Goal: Information Seeking & Learning: Learn about a topic

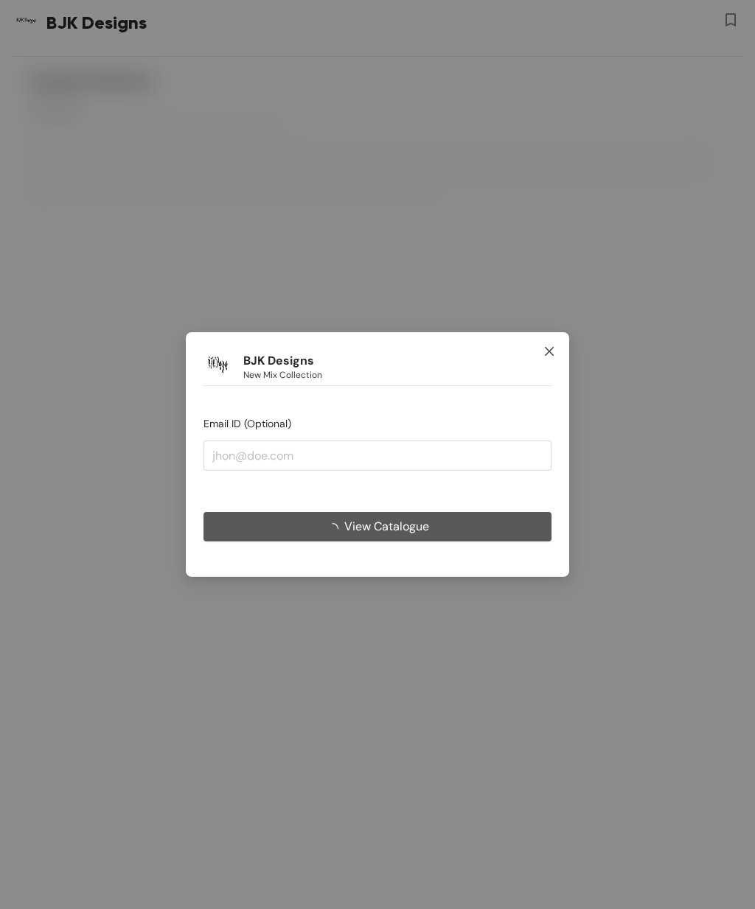
click at [548, 343] on span "Close" at bounding box center [549, 352] width 40 height 40
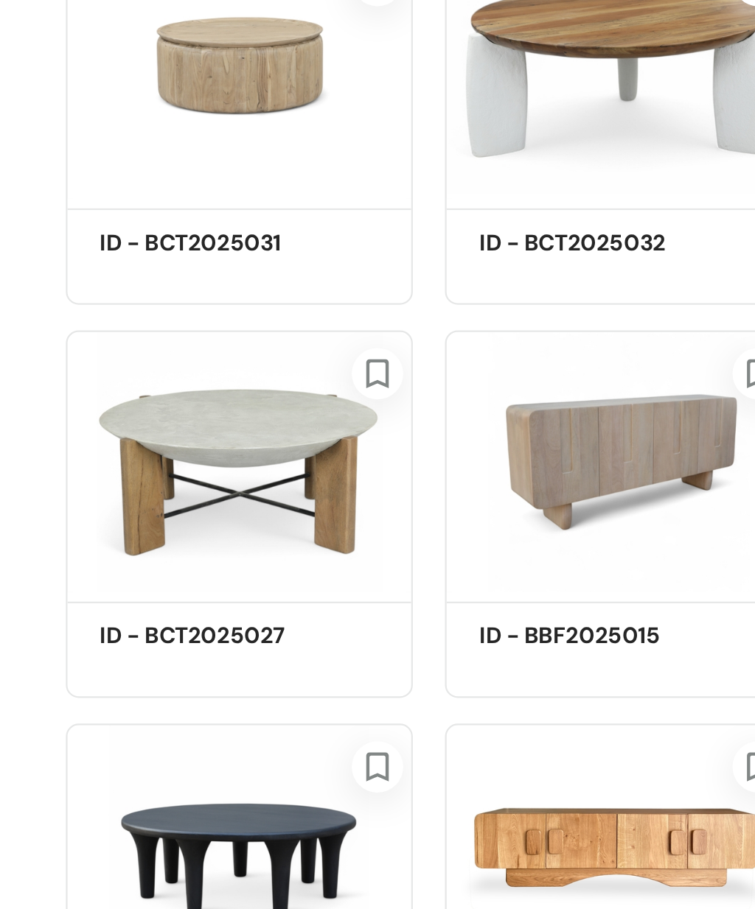
scroll to position [413, 0]
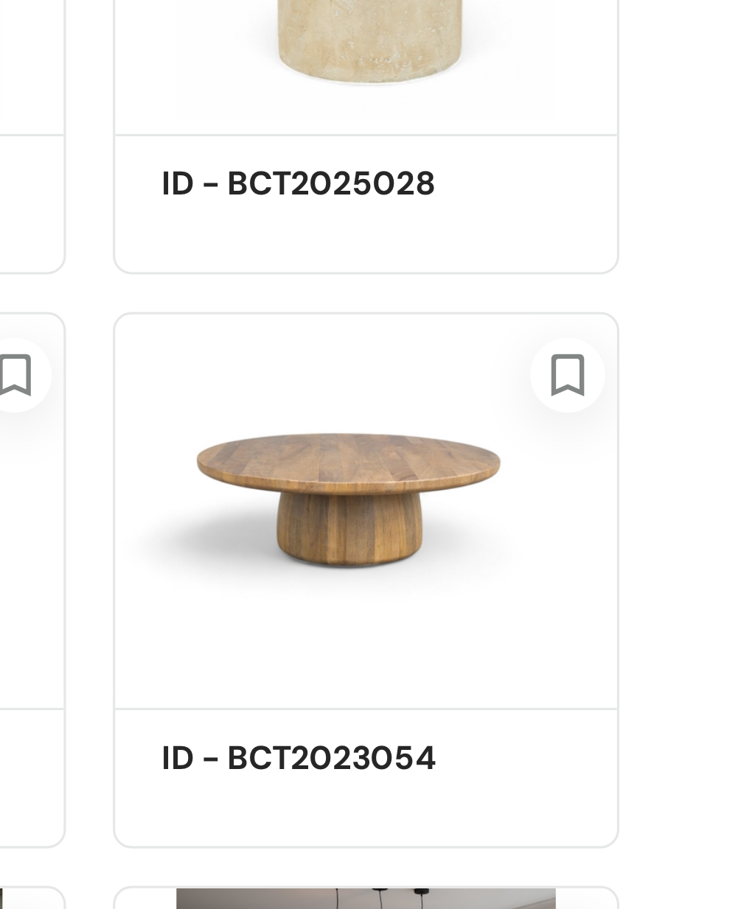
click at [553, 615] on img at bounding box center [632, 675] width 159 height 120
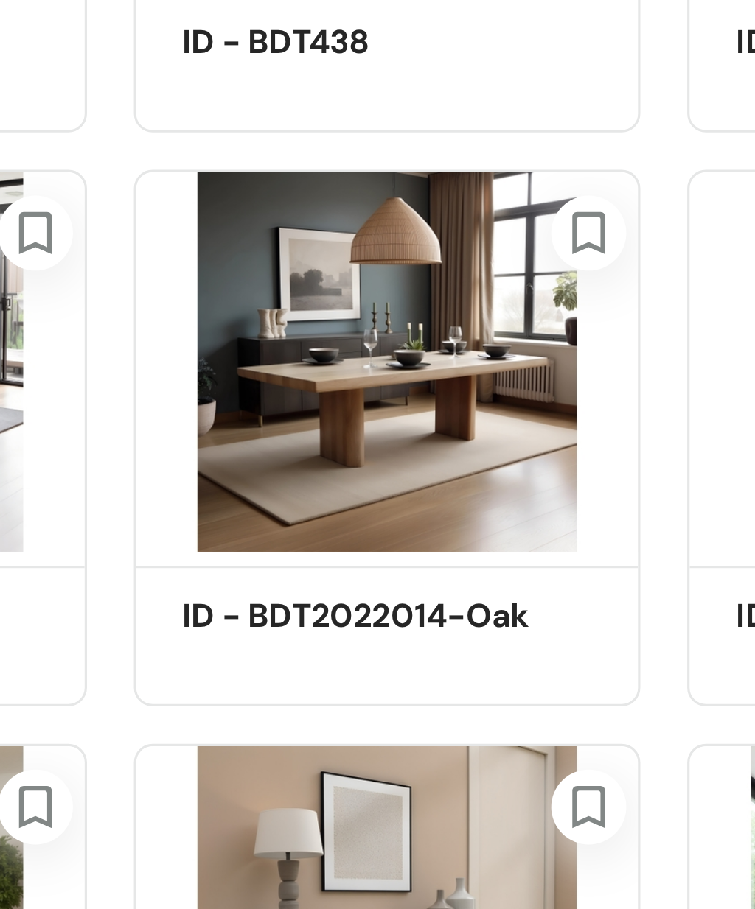
scroll to position [898, 0]
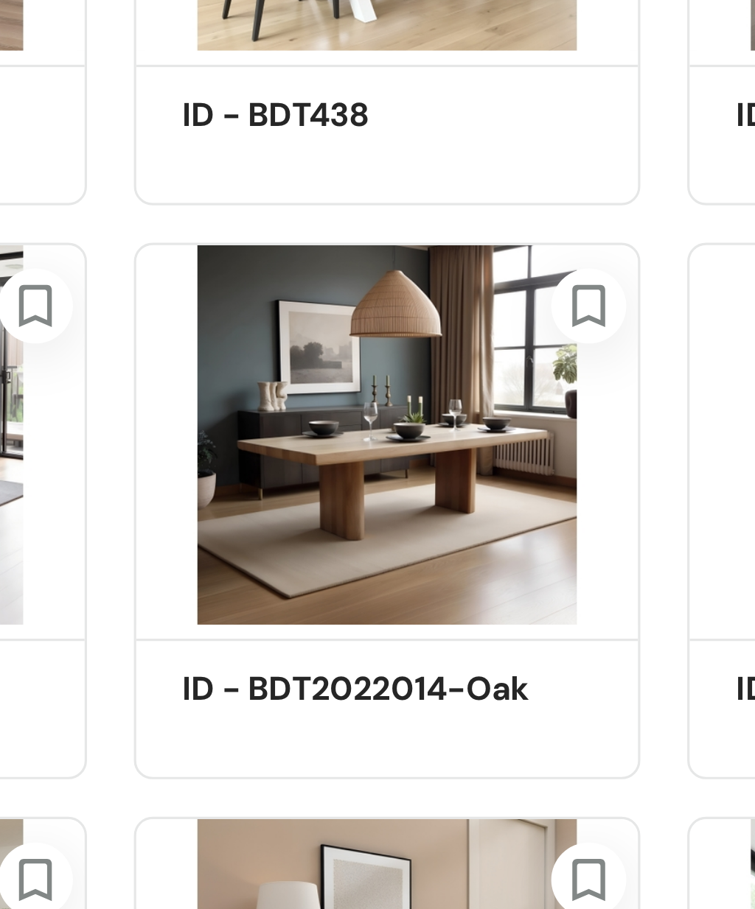
click at [379, 659] on img at bounding box center [458, 719] width 159 height 120
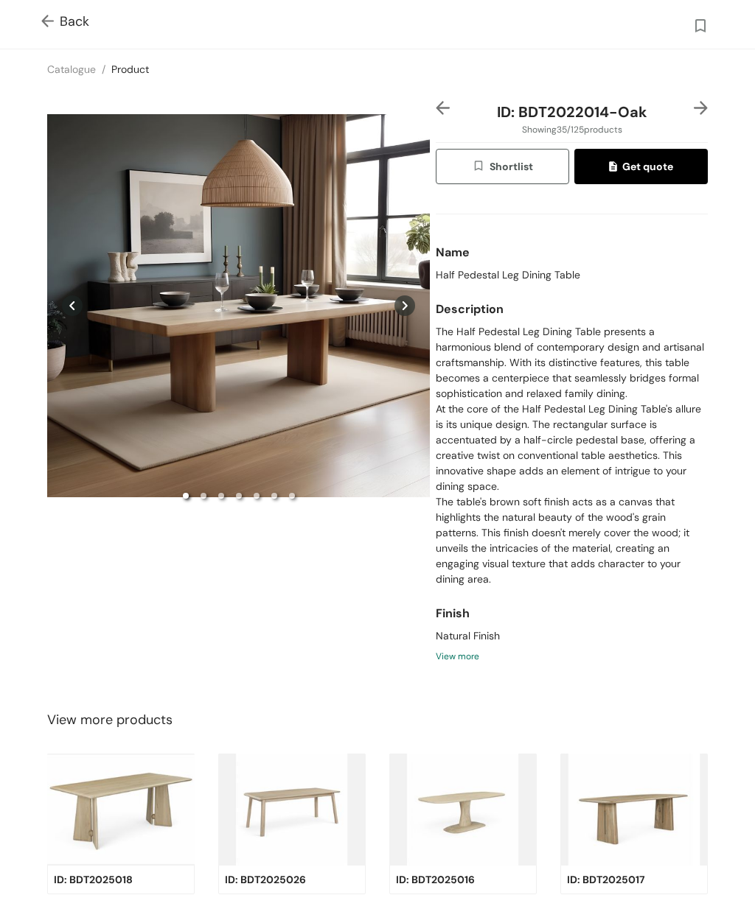
click at [404, 310] on icon at bounding box center [404, 305] width 5 height 9
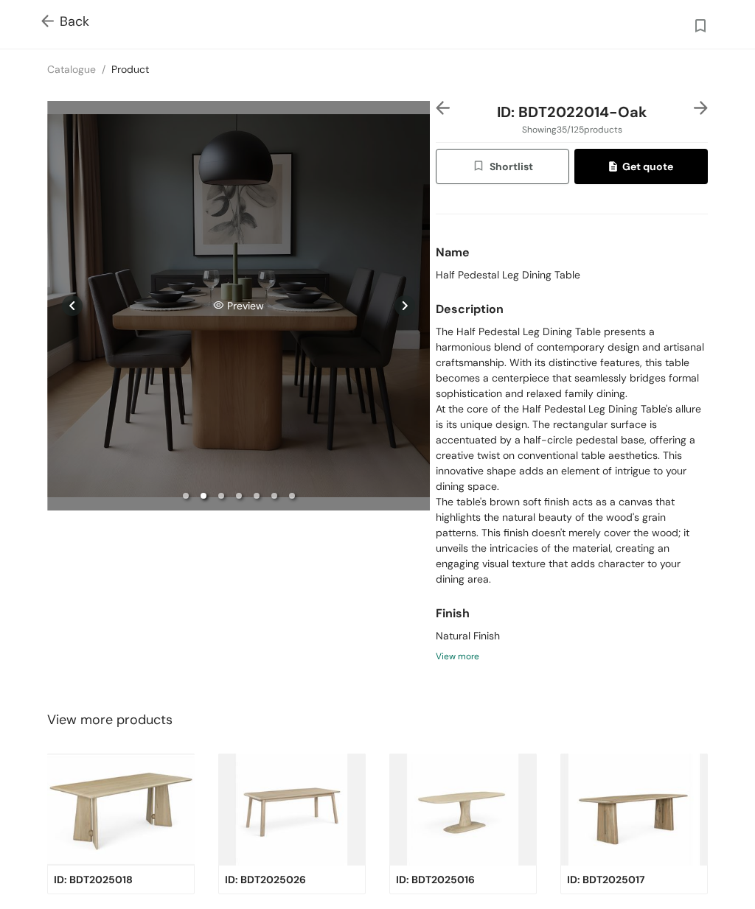
click at [425, 332] on div "Preview" at bounding box center [238, 305] width 382 height 409
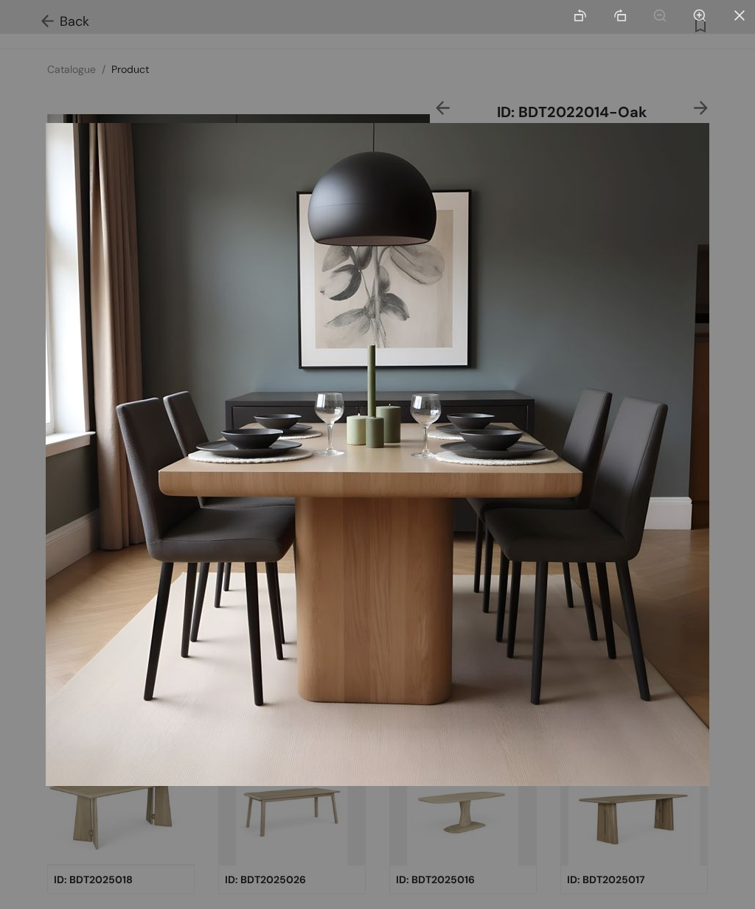
click at [525, 834] on div at bounding box center [377, 454] width 755 height 909
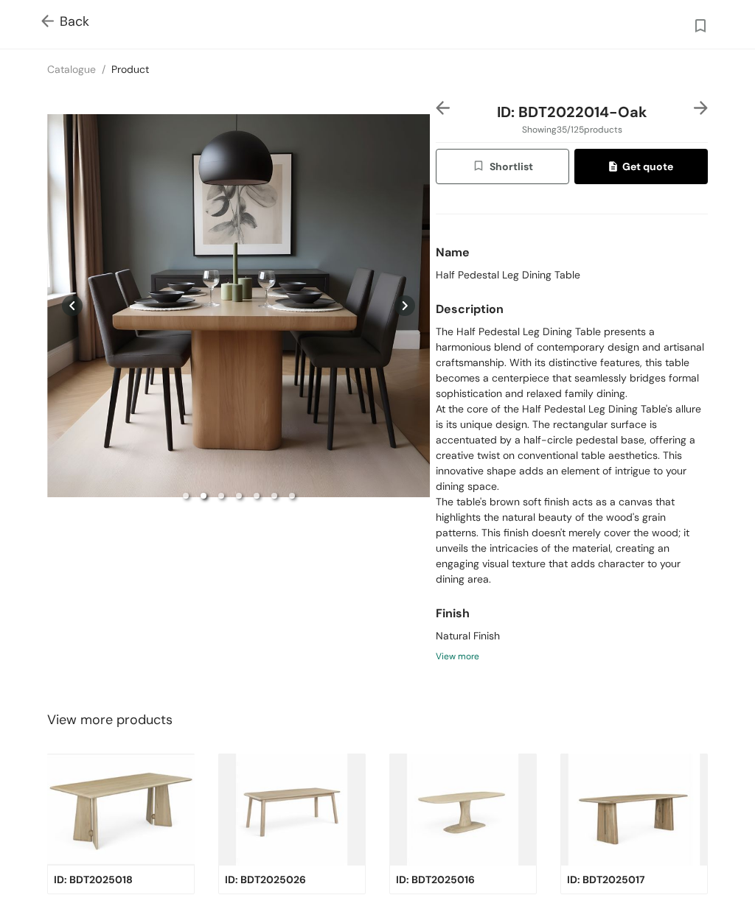
click at [403, 316] on icon at bounding box center [404, 306] width 21 height 21
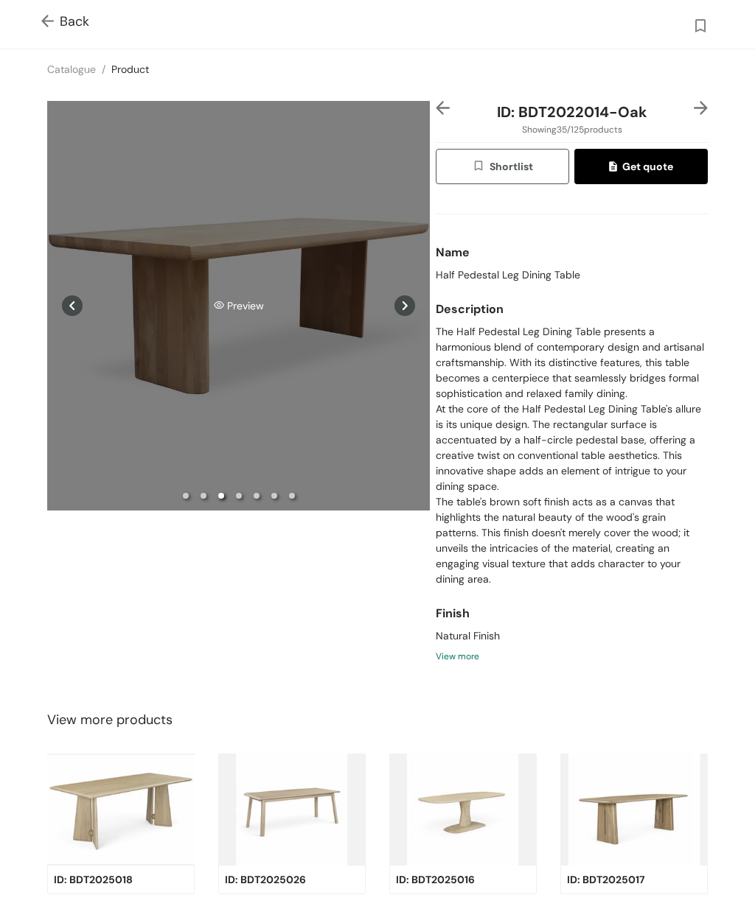
click at [178, 289] on div "Preview" at bounding box center [238, 305] width 382 height 409
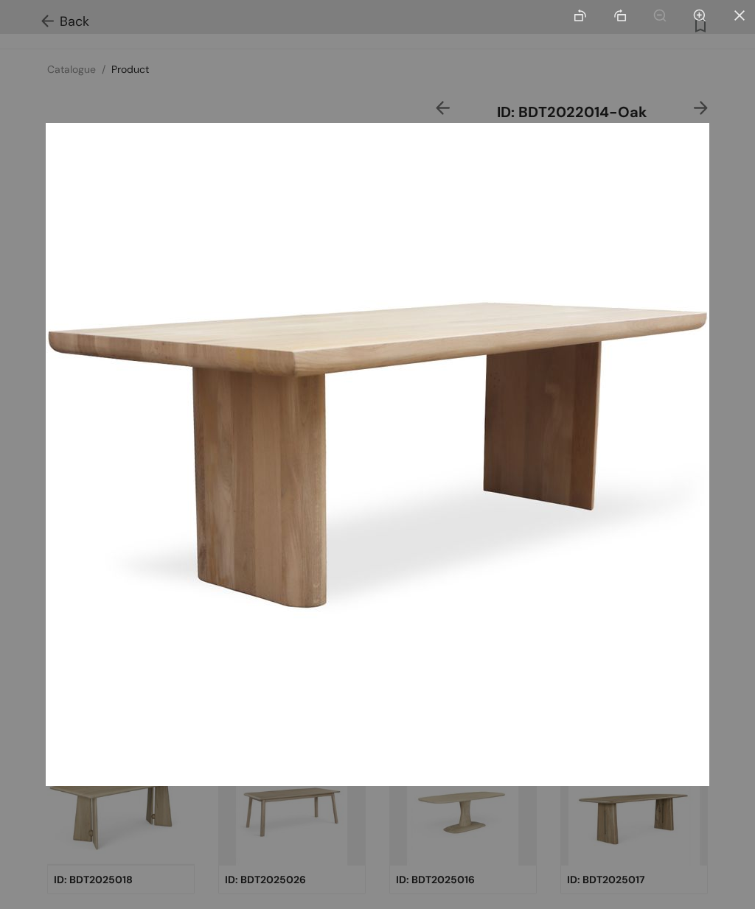
click at [416, 74] on div at bounding box center [377, 454] width 755 height 909
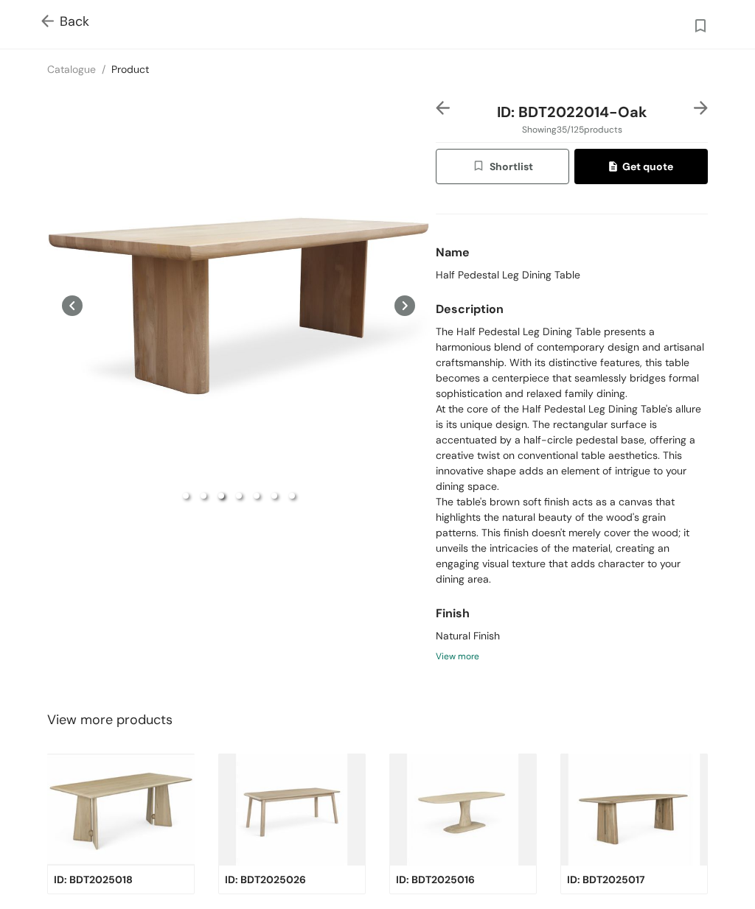
click at [64, 9] on div "Back" at bounding box center [377, 24] width 755 height 49
click at [58, 23] on img at bounding box center [50, 22] width 18 height 15
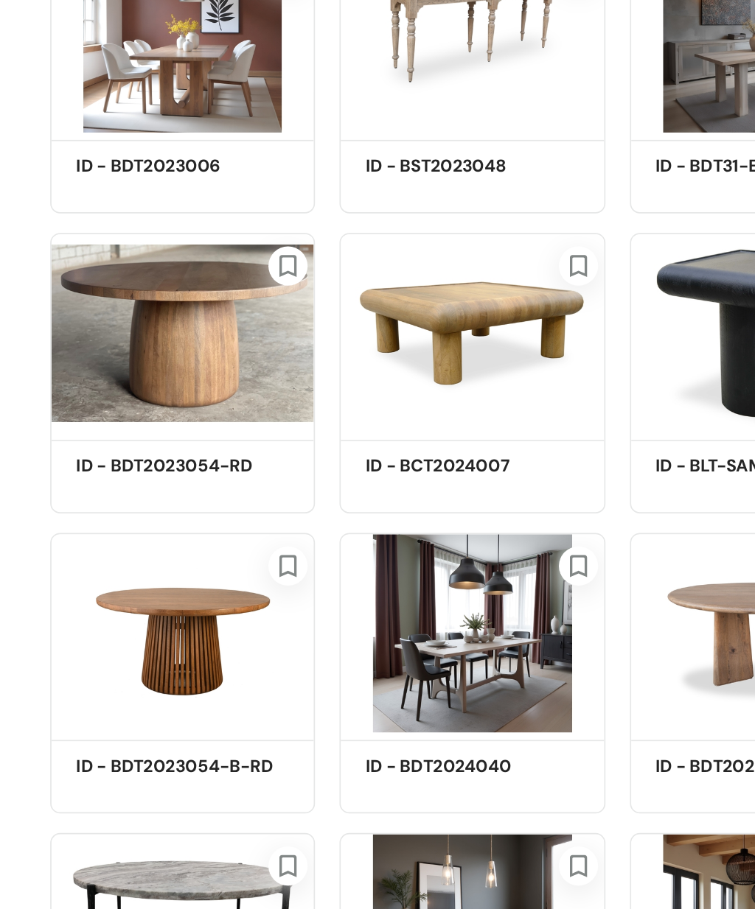
scroll to position [1646, 0]
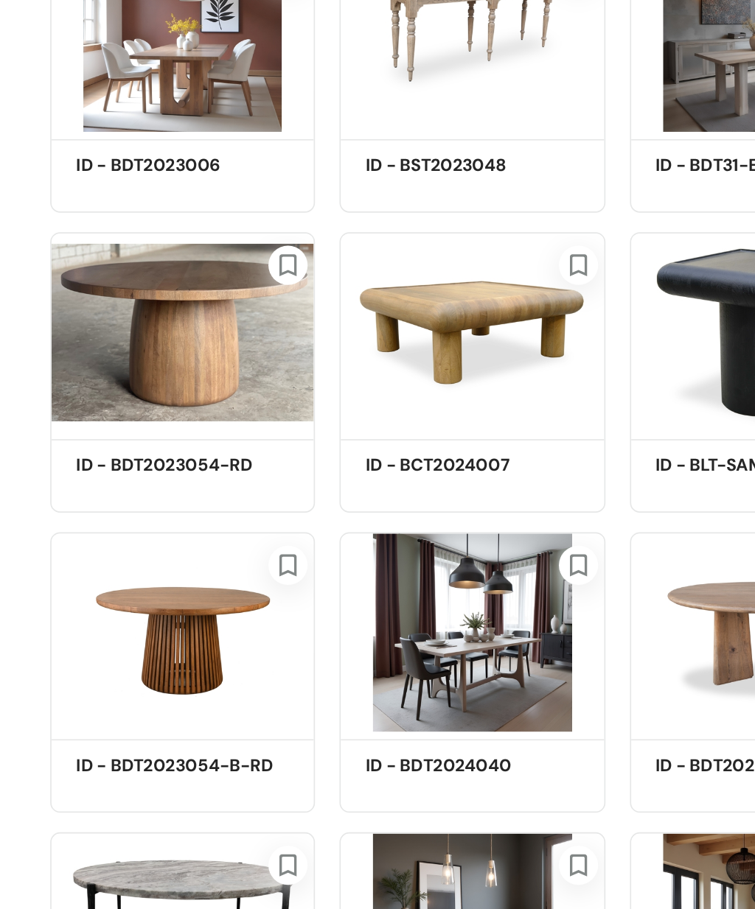
click at [93, 466] on img at bounding box center [109, 526] width 159 height 120
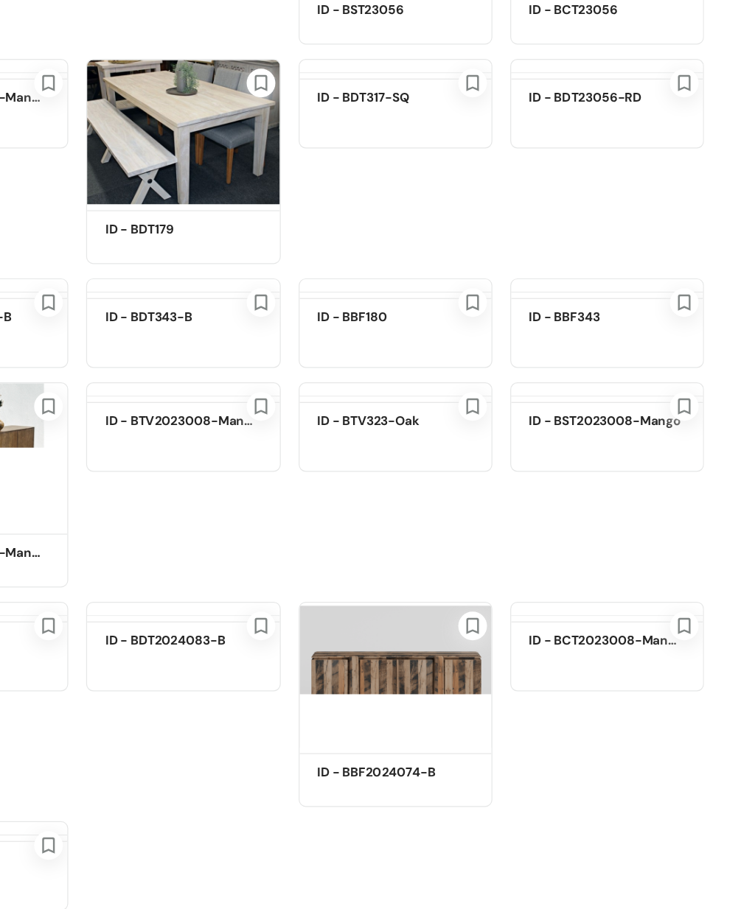
scroll to position [4983, 0]
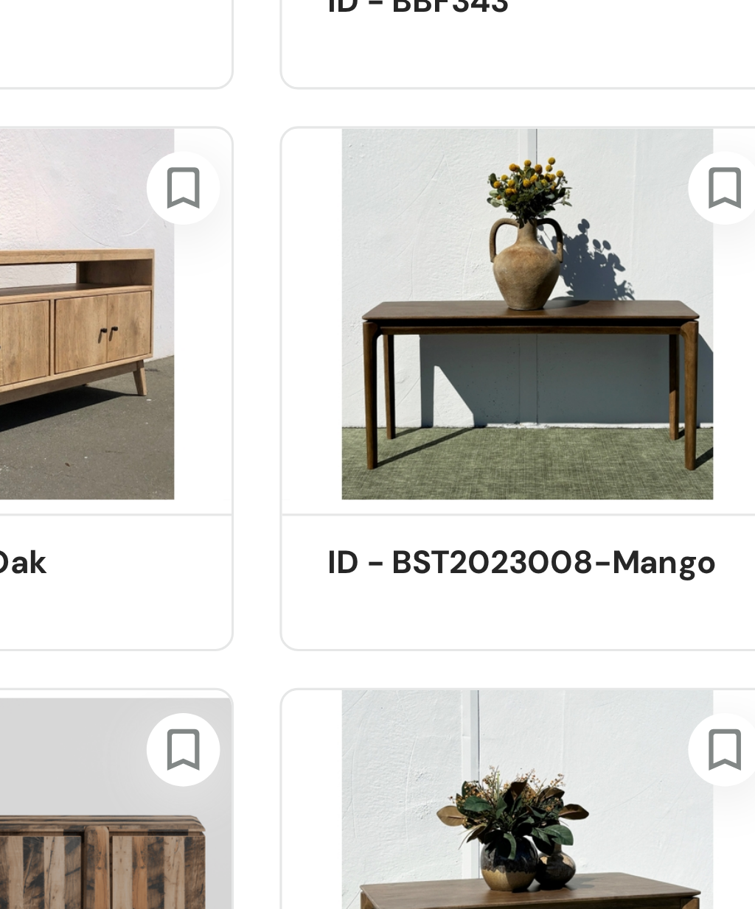
click at [553, 379] on img at bounding box center [632, 439] width 159 height 120
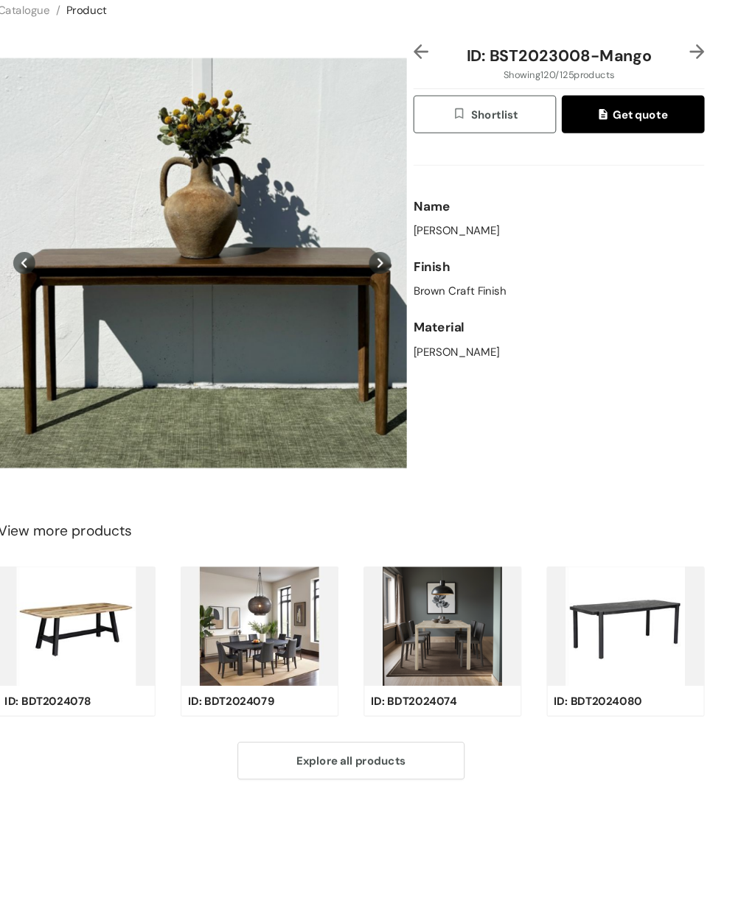
click at [394, 296] on icon at bounding box center [404, 306] width 21 height 21
click at [402, 301] on icon at bounding box center [404, 305] width 5 height 9
click at [394, 296] on icon at bounding box center [404, 306] width 21 height 21
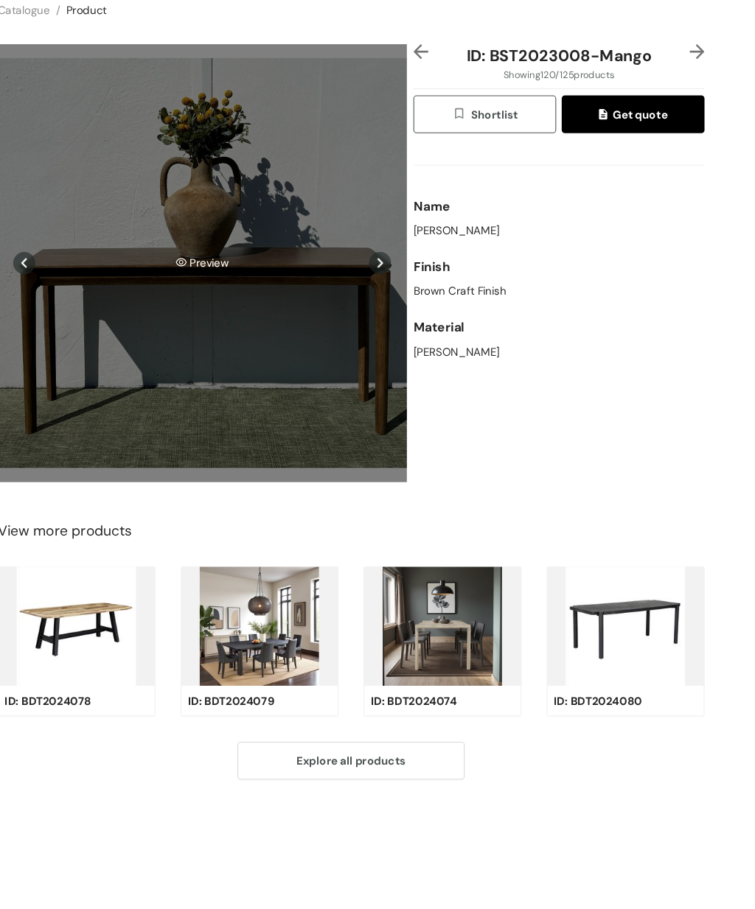
click at [369, 298] on div "Preview" at bounding box center [238, 305] width 382 height 15
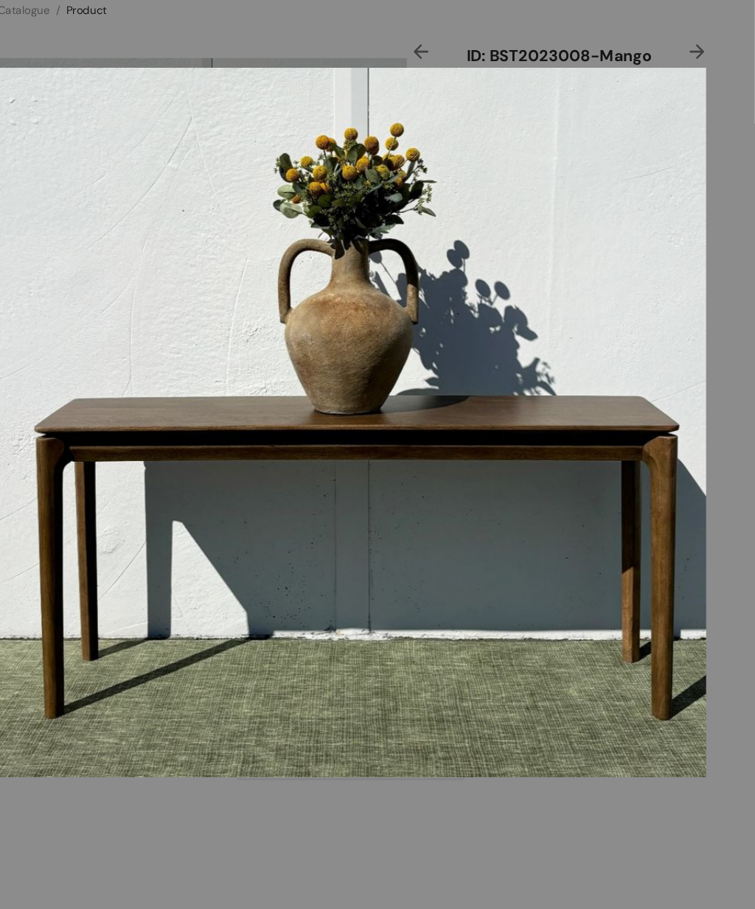
click at [234, 21] on div at bounding box center [377, 454] width 755 height 909
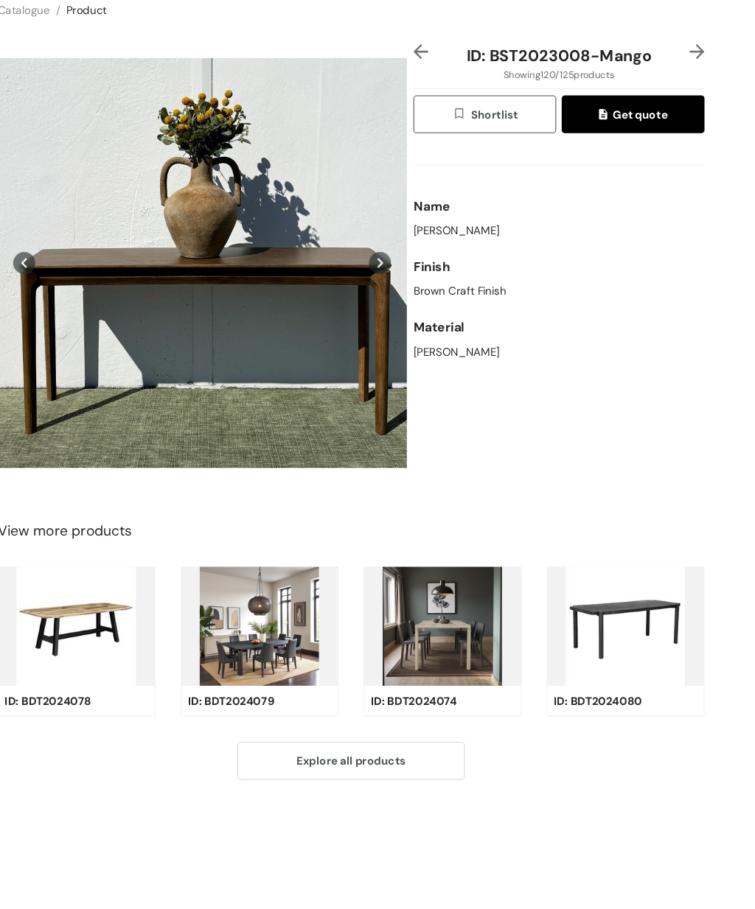
click at [394, 296] on icon at bounding box center [404, 306] width 21 height 21
click at [62, 296] on icon at bounding box center [72, 306] width 21 height 21
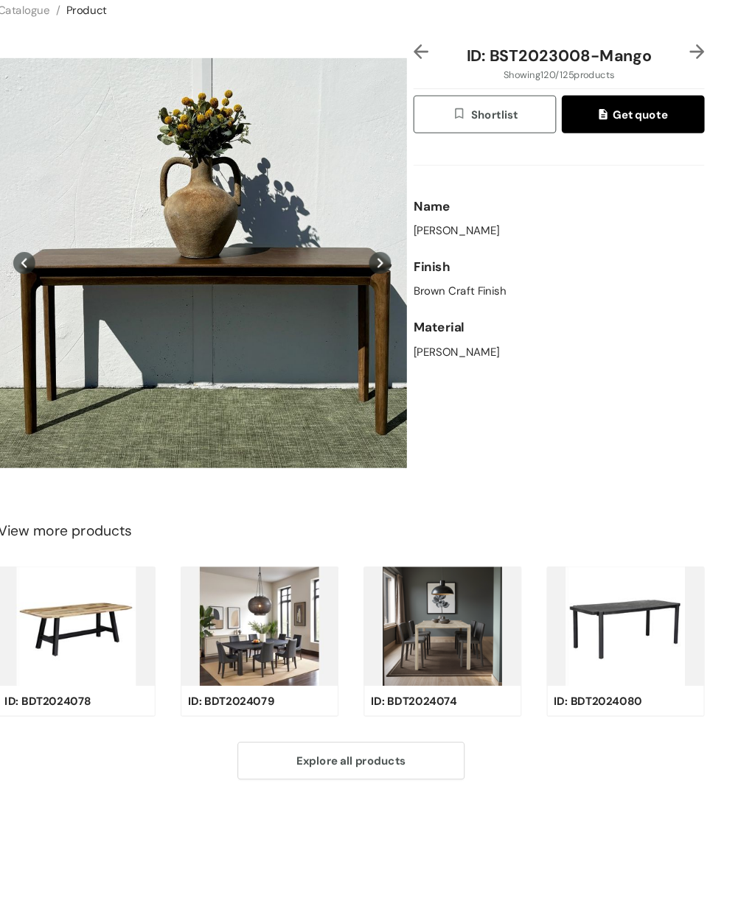
click at [62, 296] on icon at bounding box center [72, 306] width 21 height 21
click at [394, 296] on icon at bounding box center [404, 306] width 21 height 21
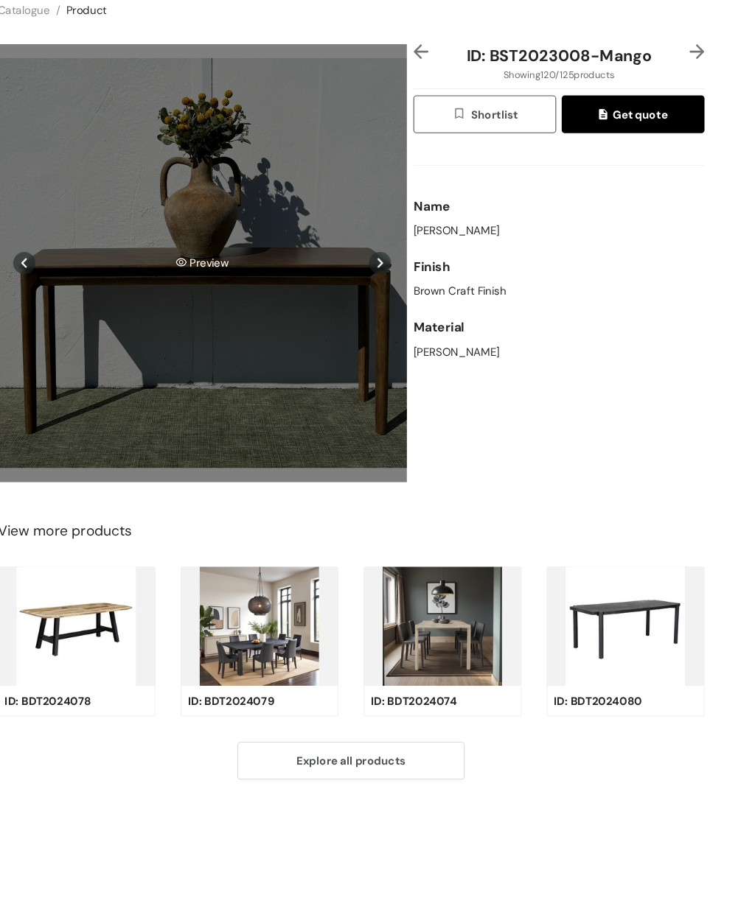
click at [215, 206] on div "Preview" at bounding box center [238, 305] width 382 height 409
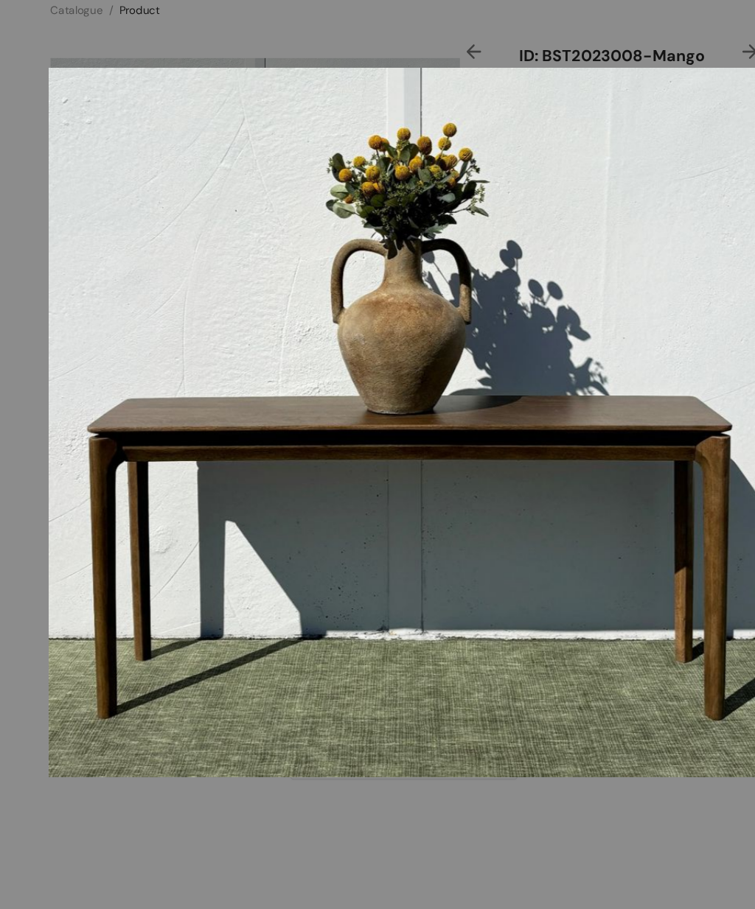
click at [522, 792] on div at bounding box center [377, 454] width 755 height 909
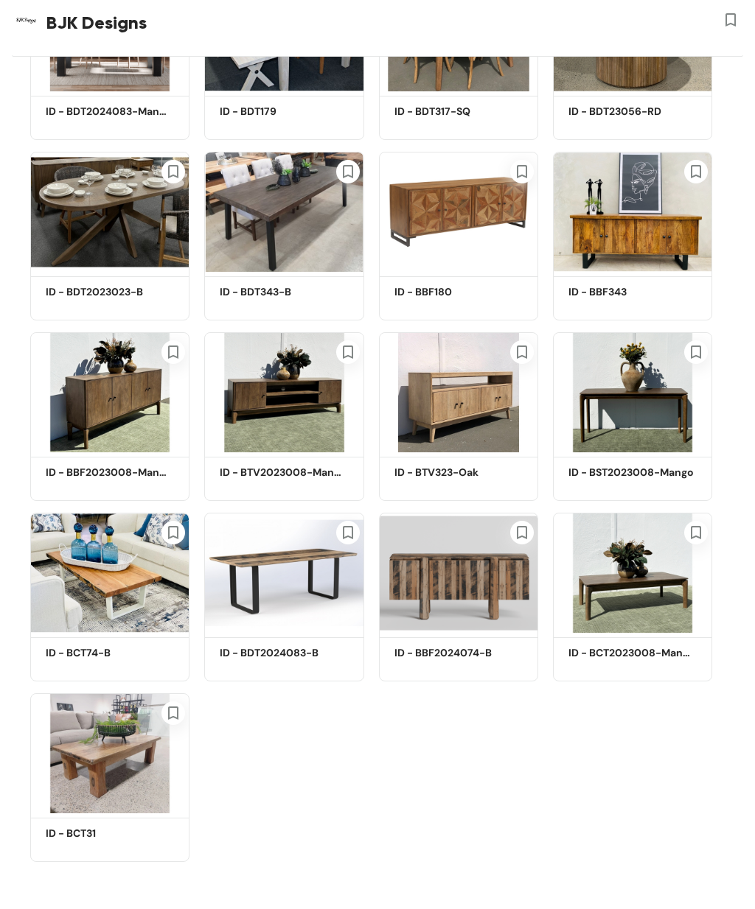
scroll to position [5053, 0]
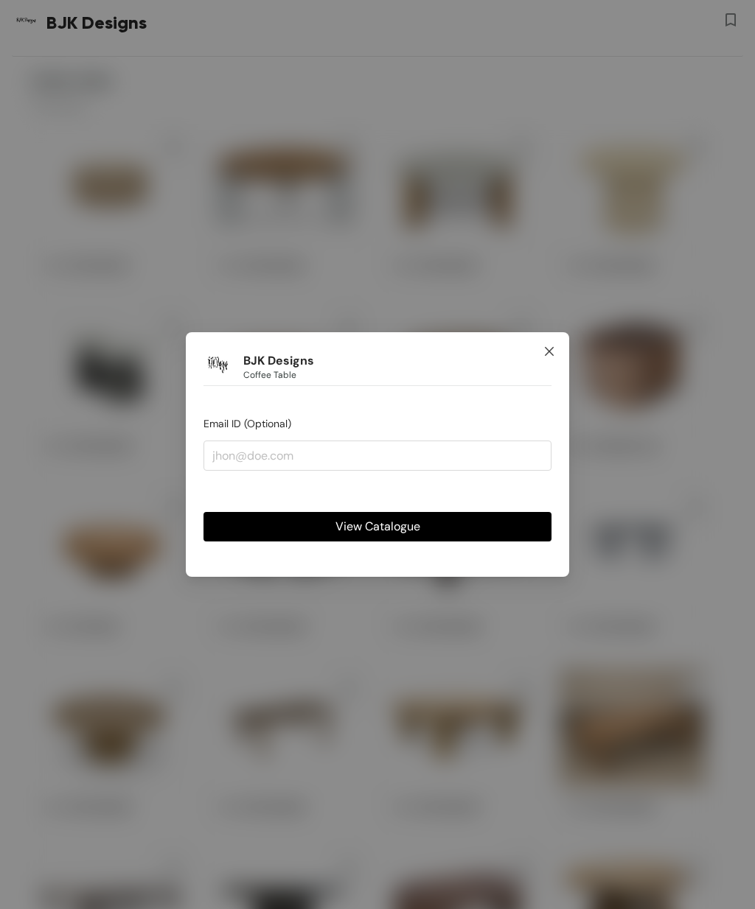
click at [536, 351] on span "Close" at bounding box center [549, 352] width 40 height 40
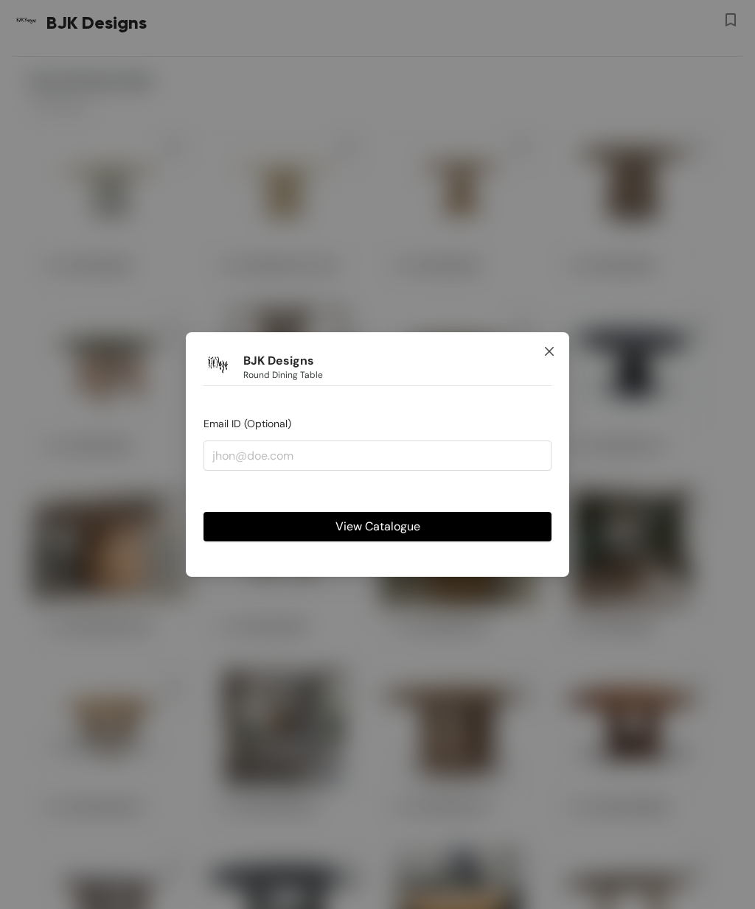
click at [543, 354] on icon "close" at bounding box center [549, 352] width 12 height 12
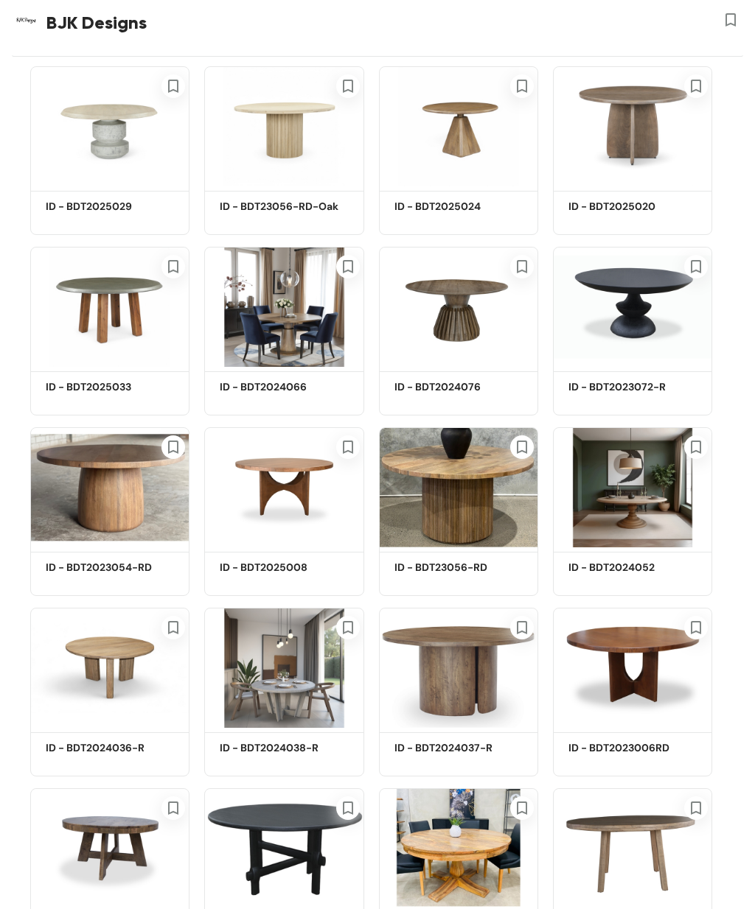
scroll to position [31, 0]
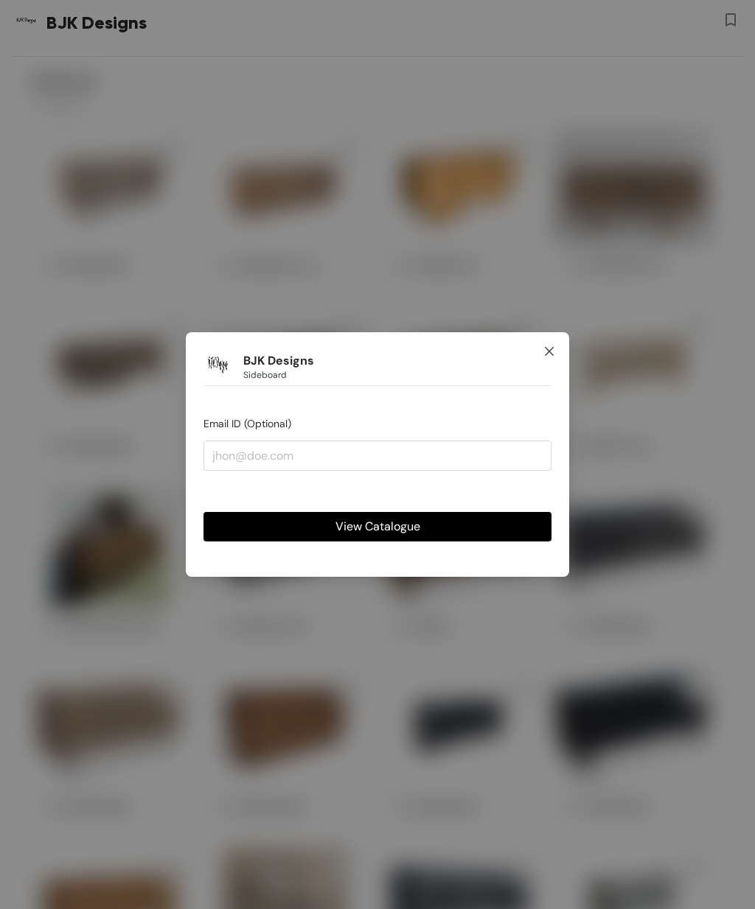
click at [554, 354] on icon "close" at bounding box center [549, 352] width 12 height 12
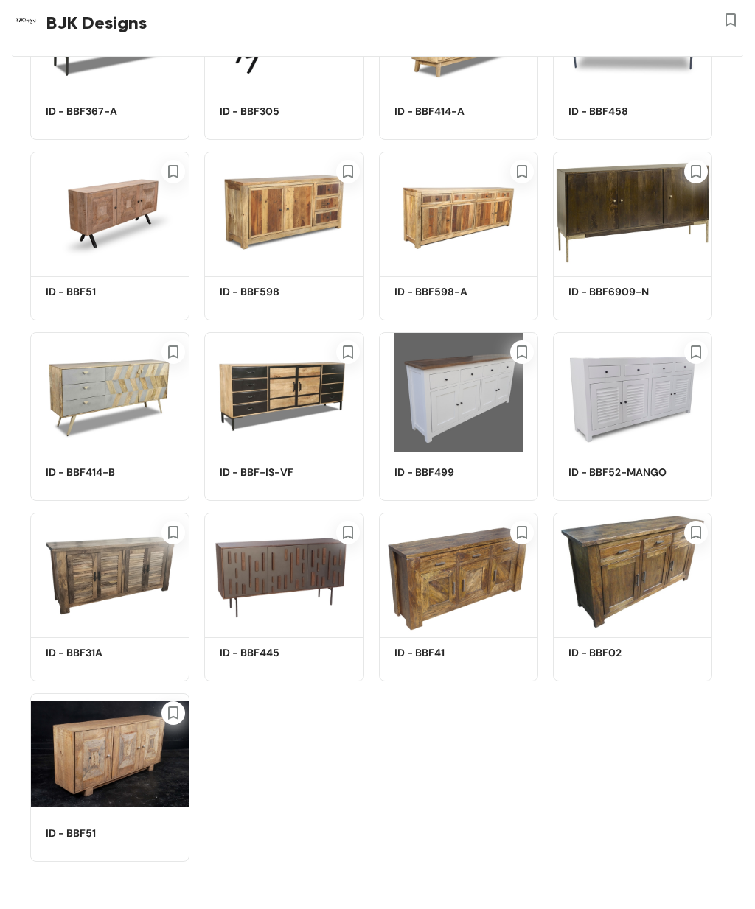
scroll to position [2696, 0]
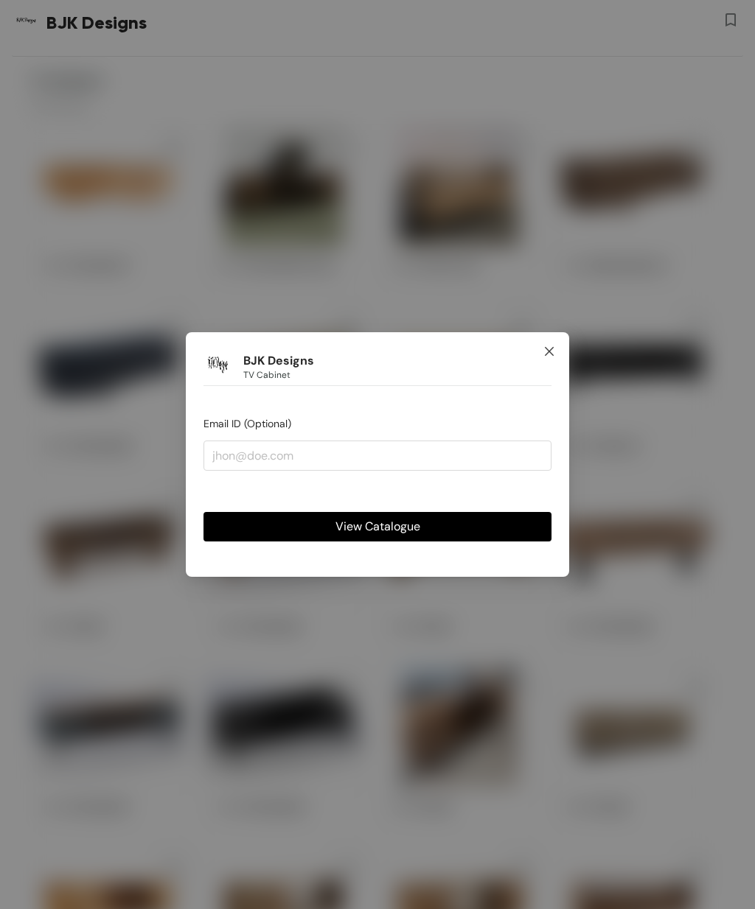
click at [547, 348] on icon "close" at bounding box center [549, 352] width 12 height 12
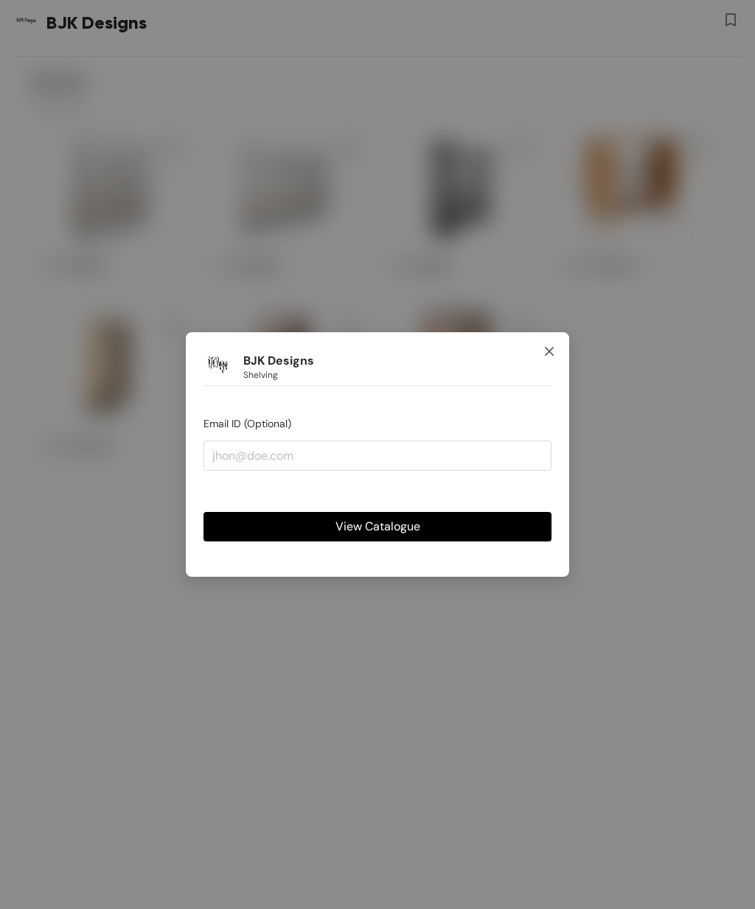
click at [553, 349] on icon "close" at bounding box center [549, 352] width 12 height 12
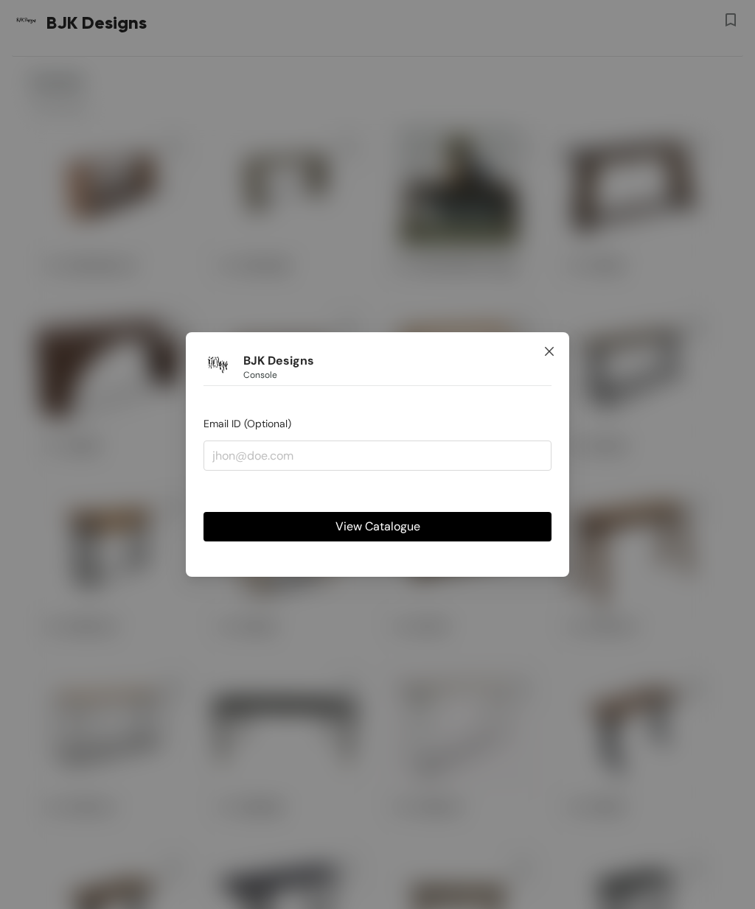
click at [545, 347] on icon "close" at bounding box center [549, 352] width 12 height 12
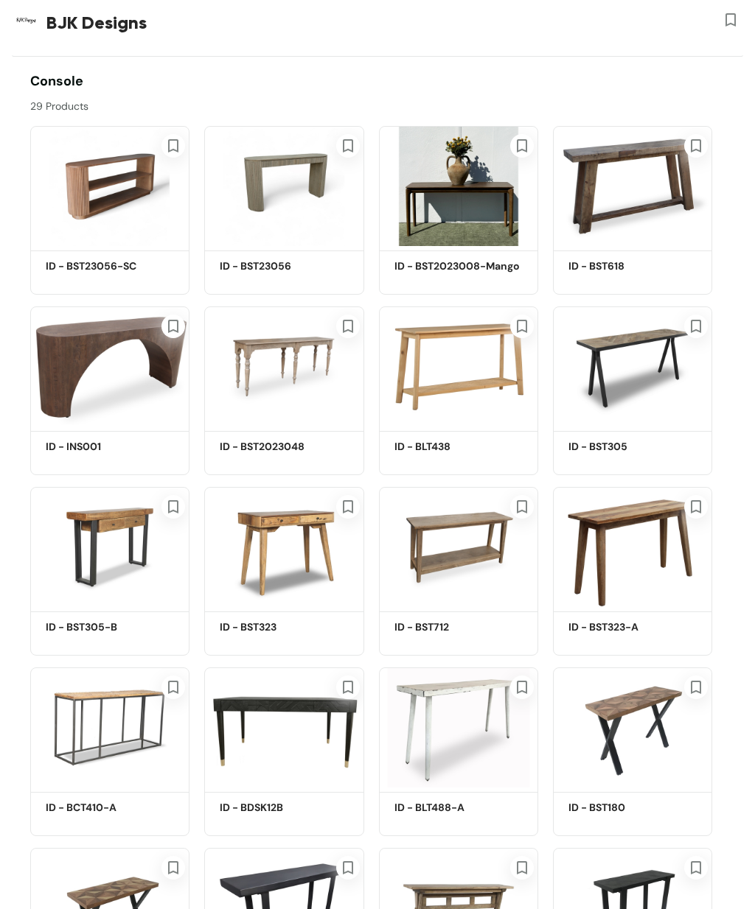
click at [94, 168] on img at bounding box center [109, 186] width 159 height 120
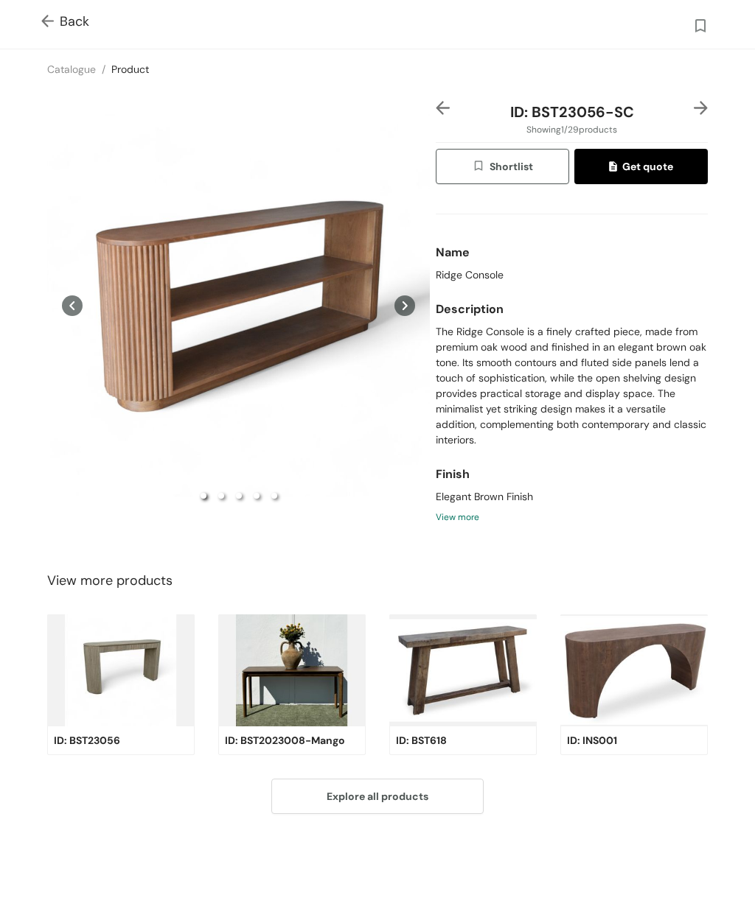
click at [398, 304] on button at bounding box center [404, 305] width 21 height 409
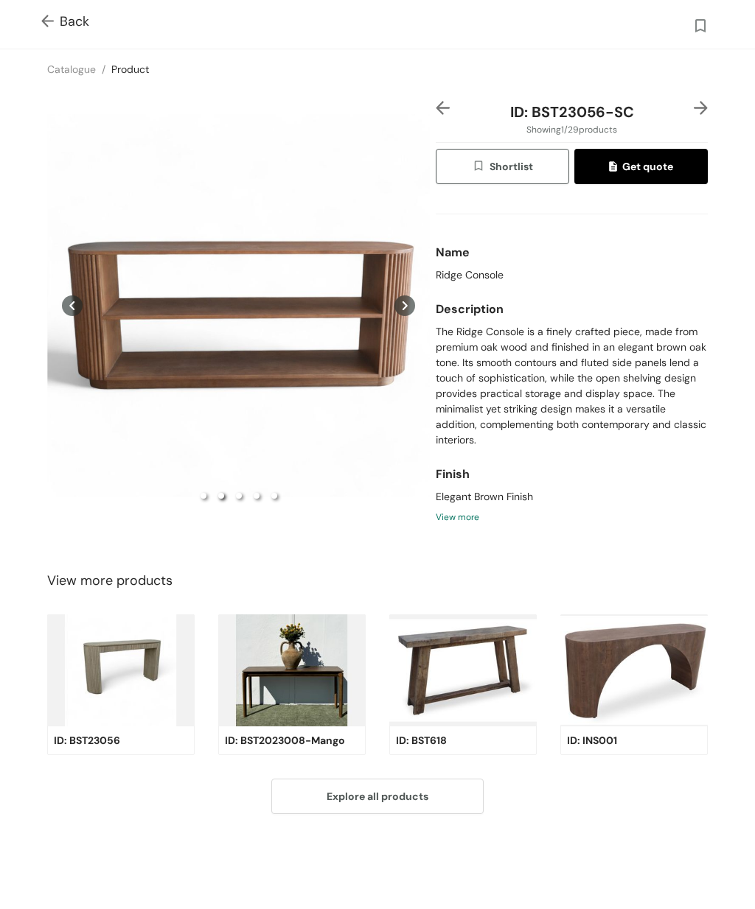
click at [410, 312] on icon at bounding box center [404, 306] width 21 height 21
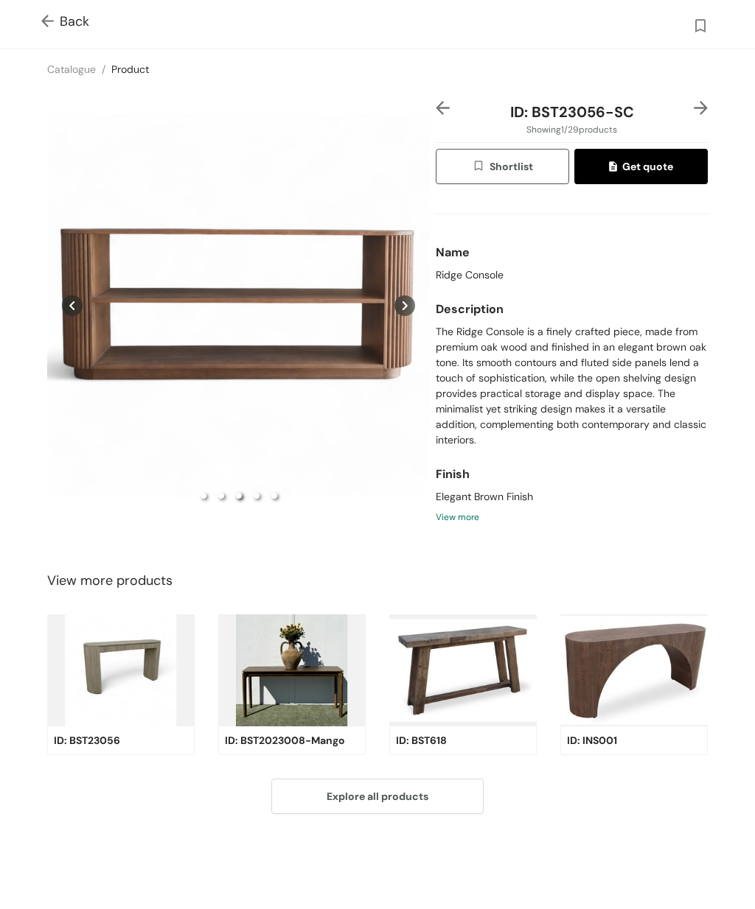
click at [410, 314] on icon at bounding box center [404, 306] width 21 height 21
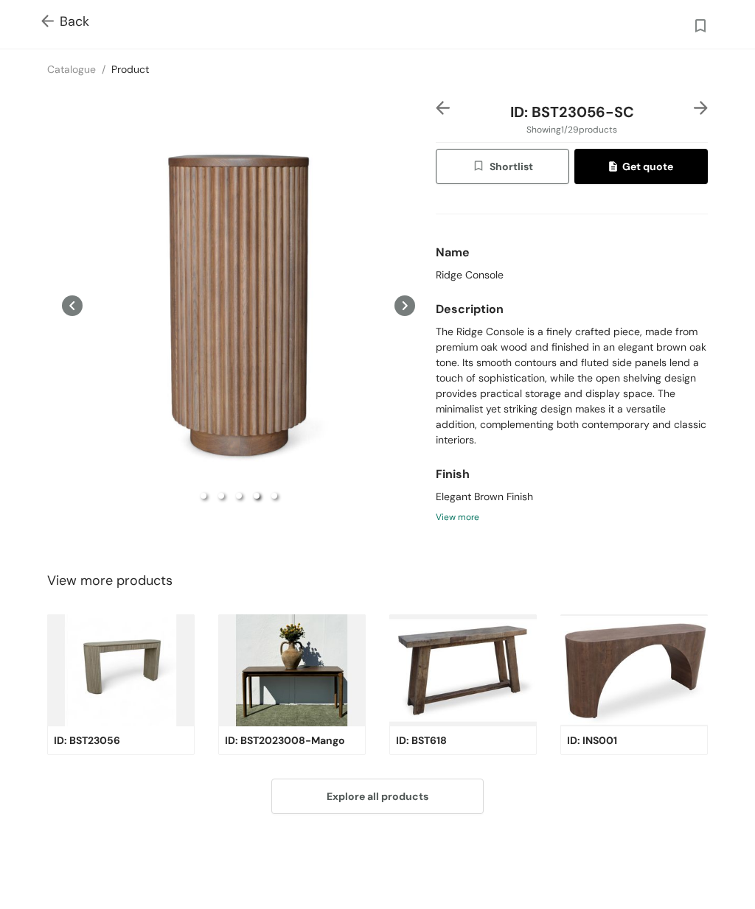
click at [414, 314] on icon at bounding box center [404, 306] width 21 height 21
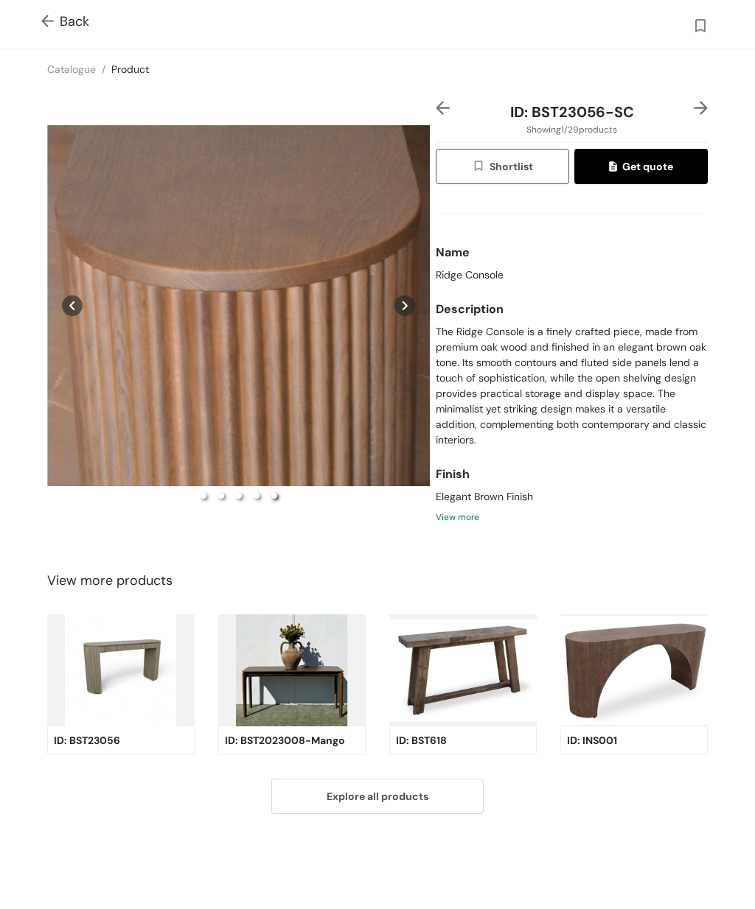
click at [64, 316] on icon at bounding box center [72, 306] width 21 height 21
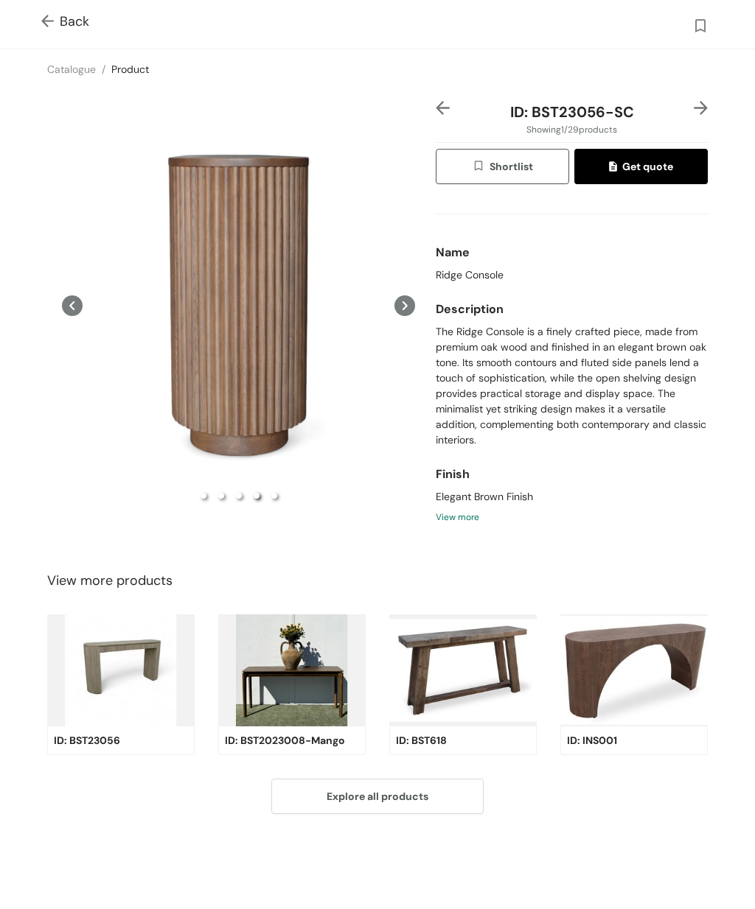
click at [62, 312] on icon at bounding box center [72, 306] width 21 height 21
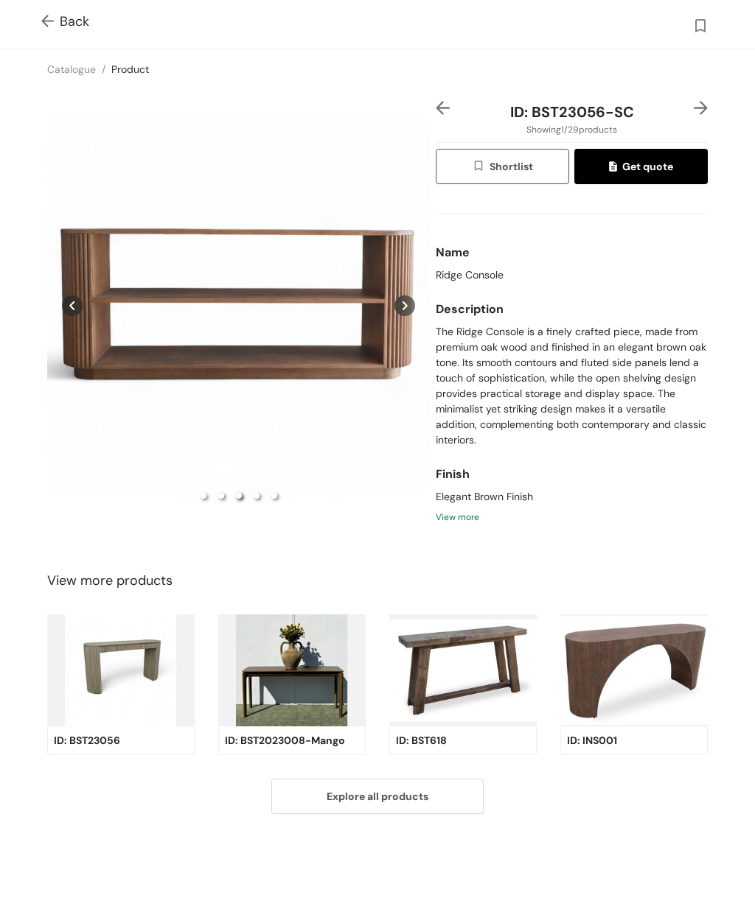
click at [69, 316] on icon at bounding box center [72, 306] width 21 height 21
click at [67, 315] on icon at bounding box center [72, 306] width 21 height 21
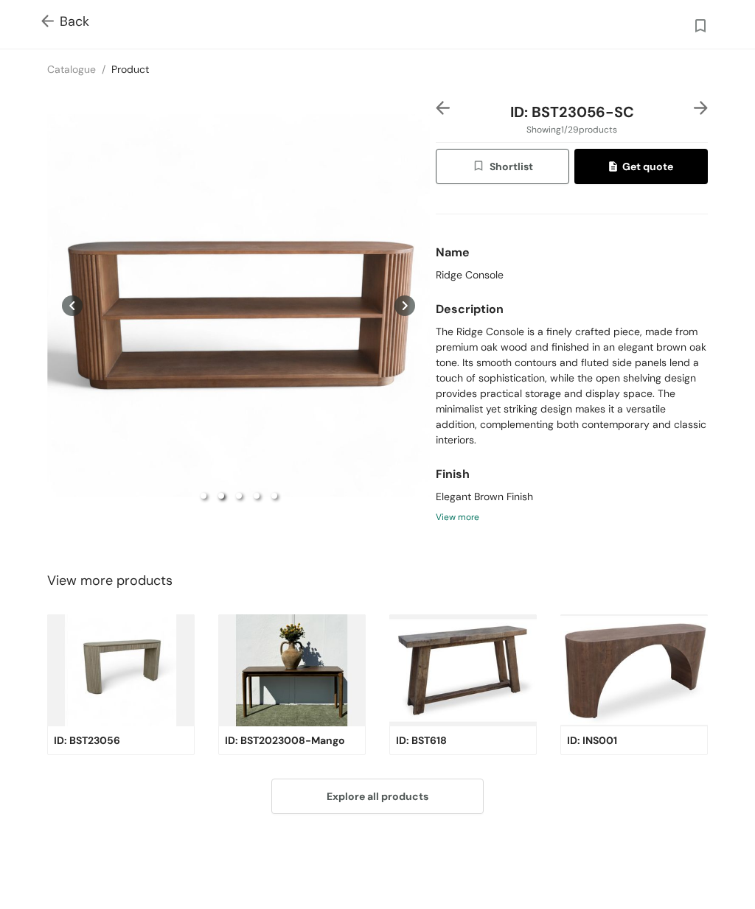
click at [407, 314] on icon at bounding box center [404, 306] width 21 height 21
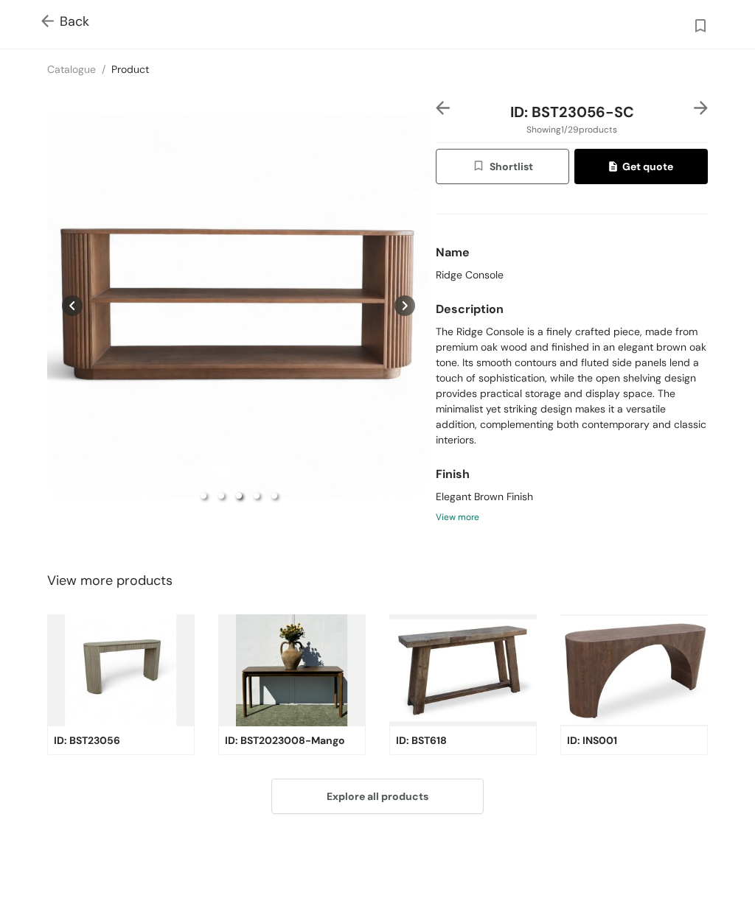
click at [400, 316] on icon at bounding box center [404, 306] width 21 height 21
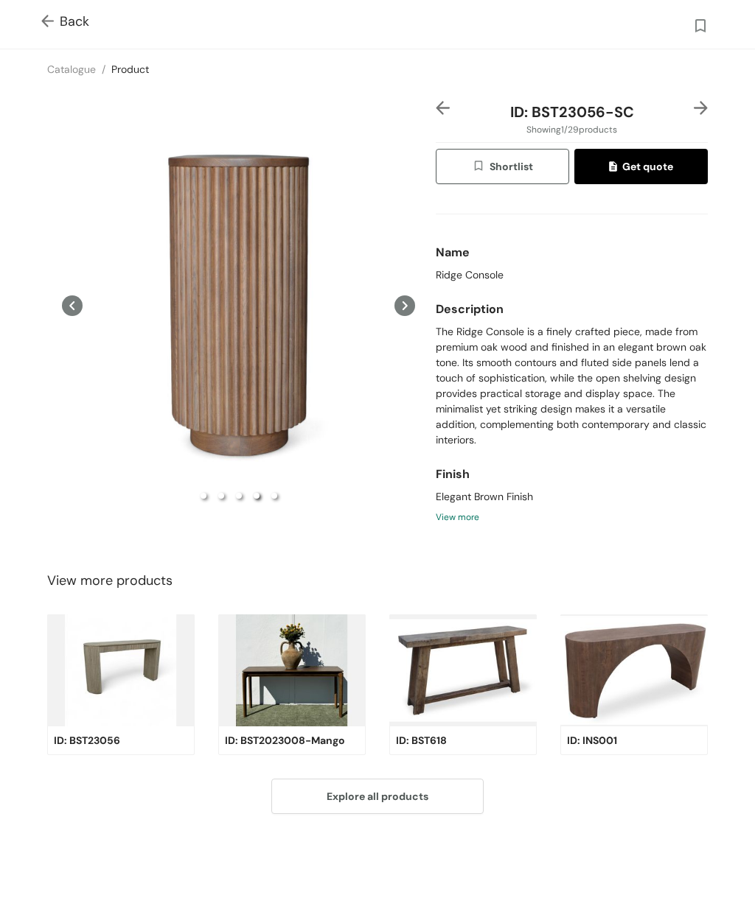
click at [402, 313] on icon at bounding box center [404, 306] width 21 height 21
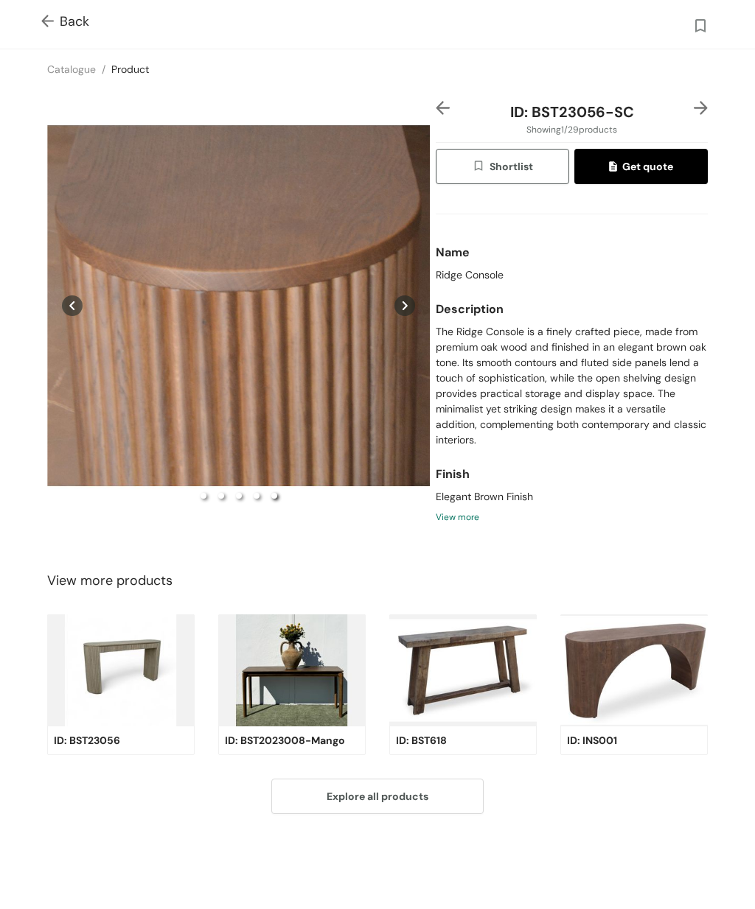
click at [69, 316] on icon at bounding box center [72, 306] width 21 height 21
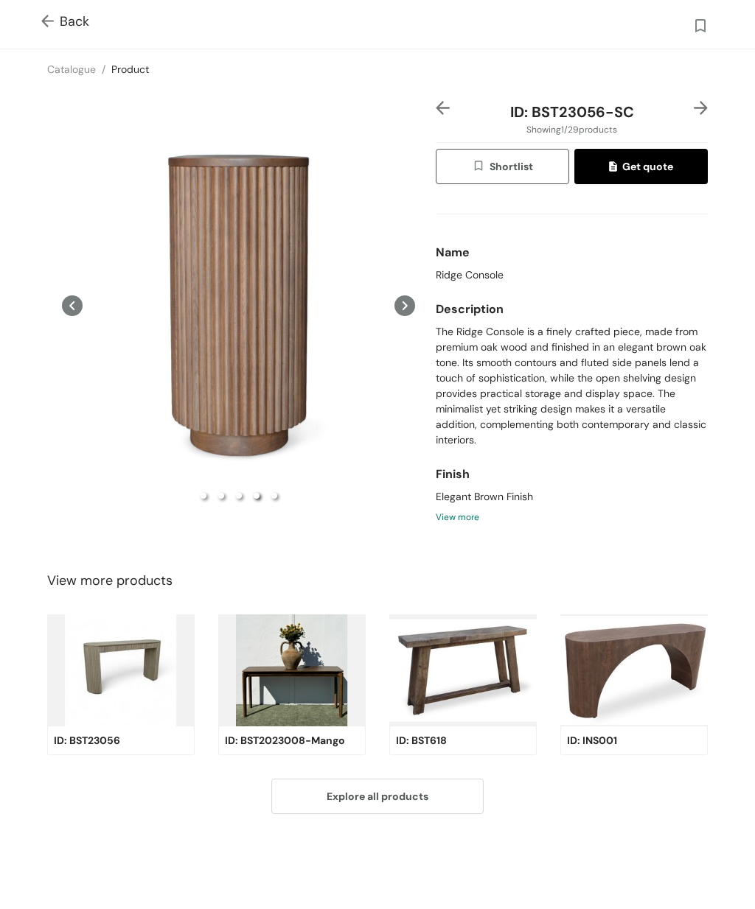
click at [70, 316] on icon at bounding box center [72, 306] width 21 height 21
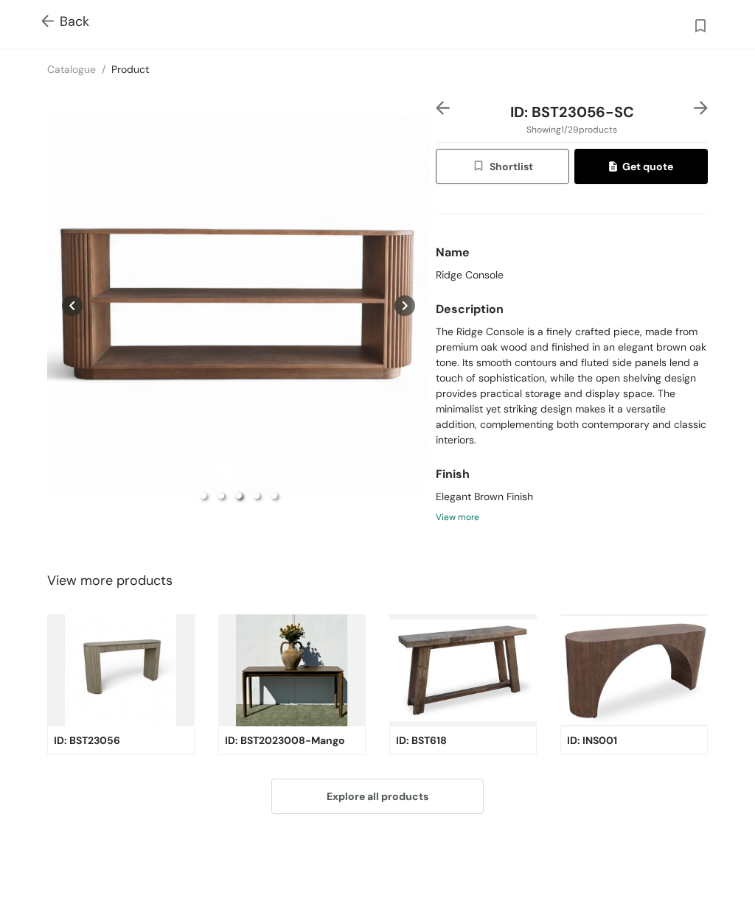
click at [400, 315] on icon at bounding box center [404, 306] width 21 height 21
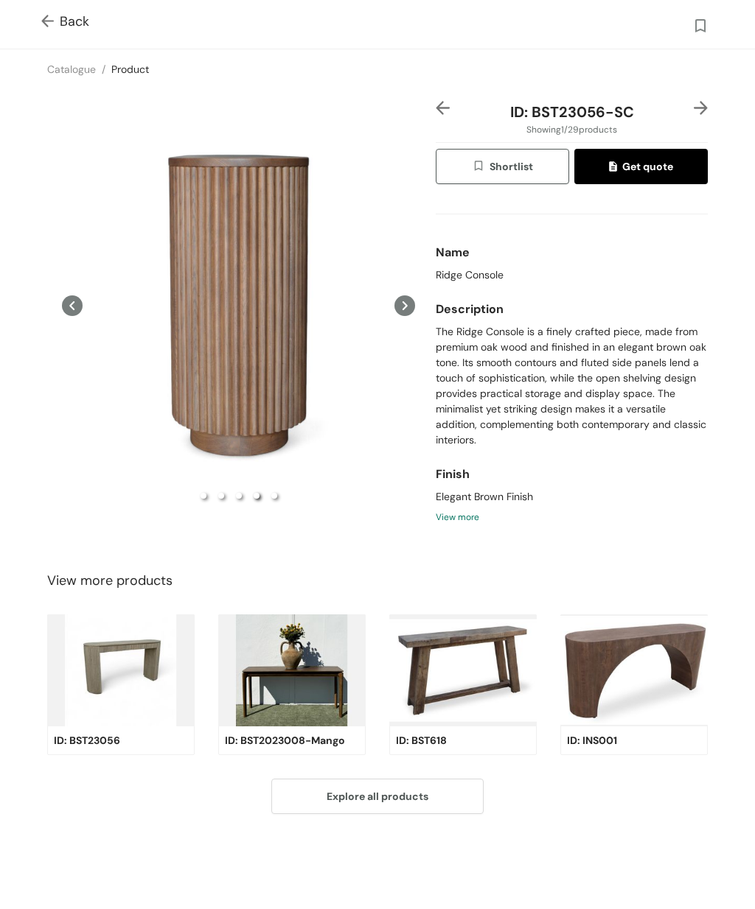
click at [408, 315] on icon at bounding box center [404, 306] width 21 height 21
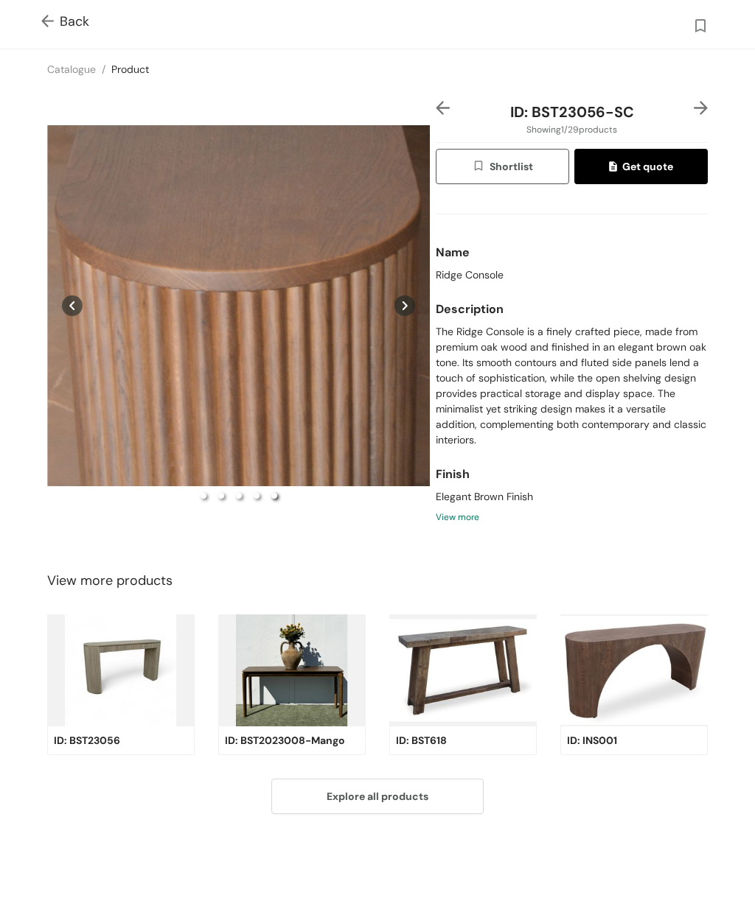
click at [44, 18] on img at bounding box center [50, 22] width 18 height 15
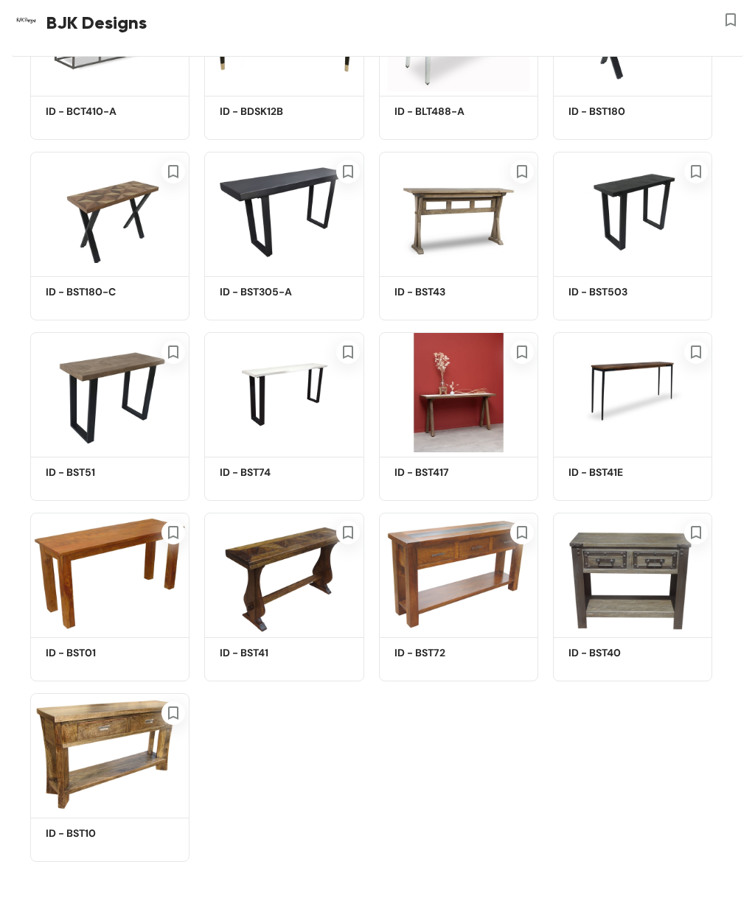
scroll to position [702, 0]
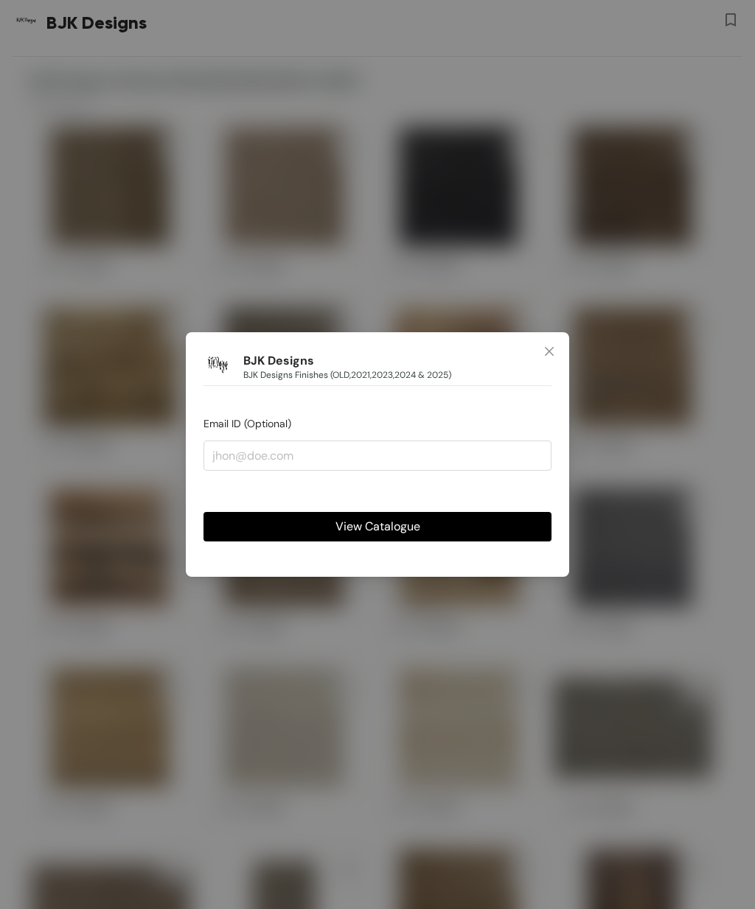
click at [111, 58] on div "BJK Designs BJK Designs Finishes (OLD,2021,2023,2024 & 2025) Email ID (Optional…" at bounding box center [377, 454] width 755 height 909
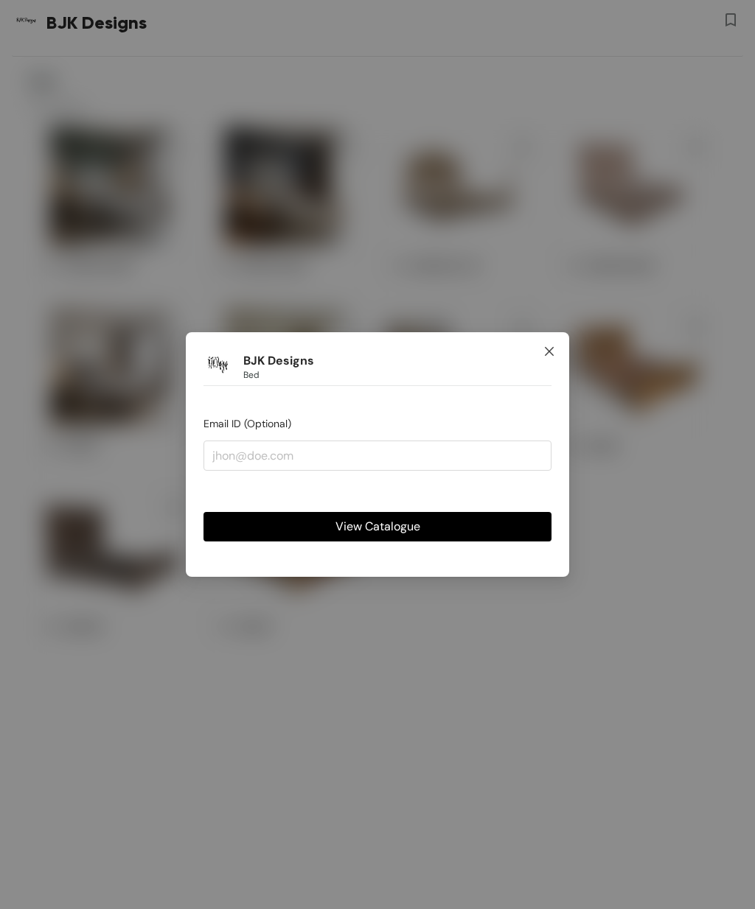
click at [553, 346] on icon "close" at bounding box center [549, 352] width 12 height 12
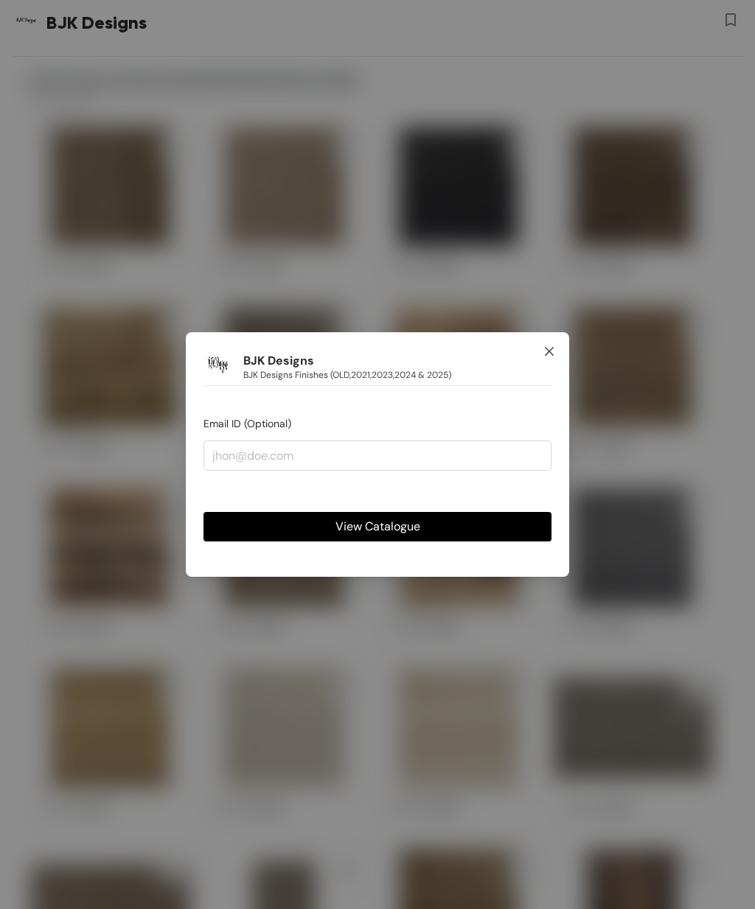
click at [550, 334] on span "Close" at bounding box center [549, 352] width 40 height 40
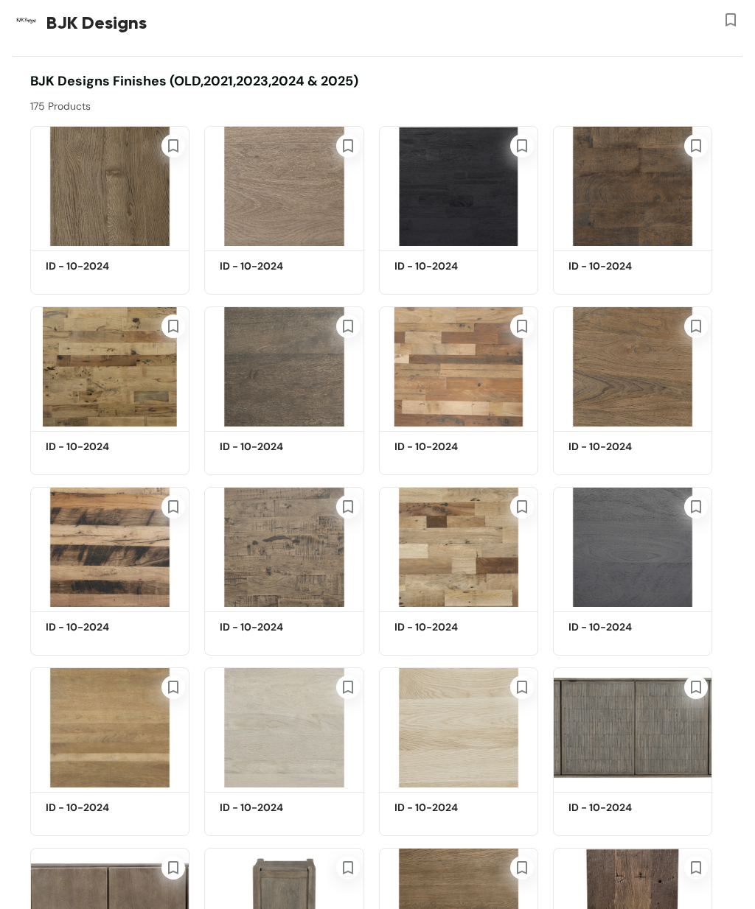
click at [97, 186] on img at bounding box center [109, 186] width 159 height 120
click at [124, 741] on img at bounding box center [109, 728] width 159 height 120
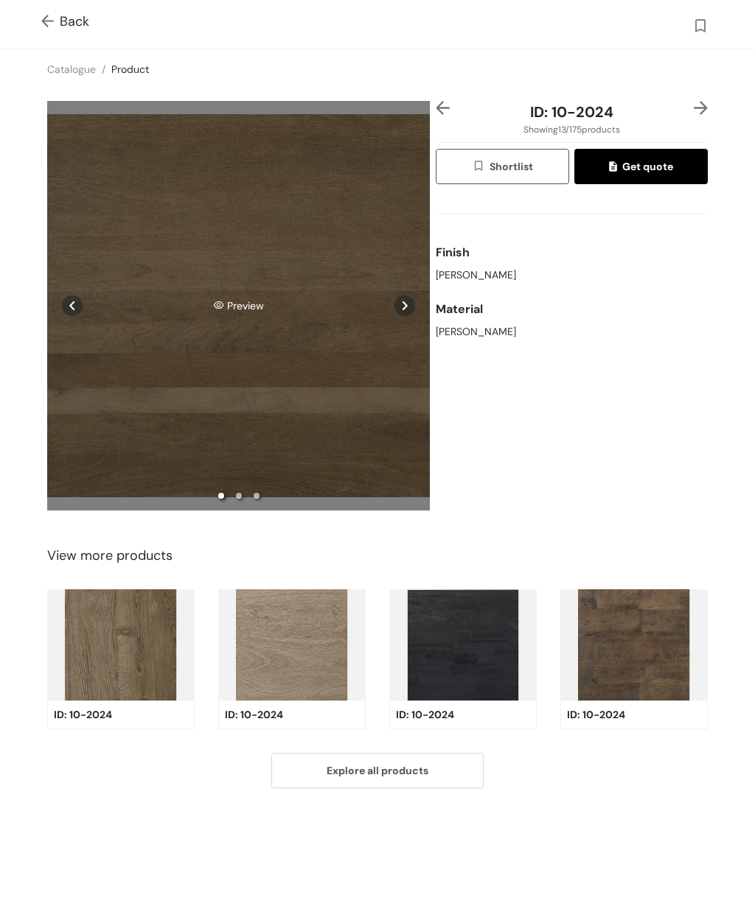
click at [169, 396] on div "Preview" at bounding box center [238, 305] width 382 height 409
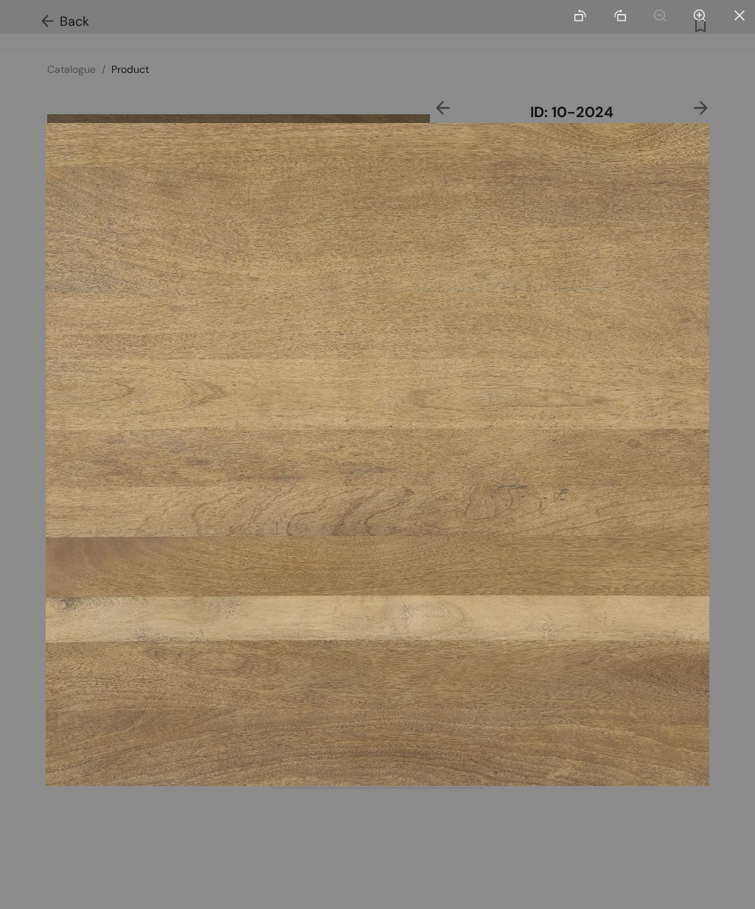
click at [603, 58] on div at bounding box center [377, 454] width 755 height 909
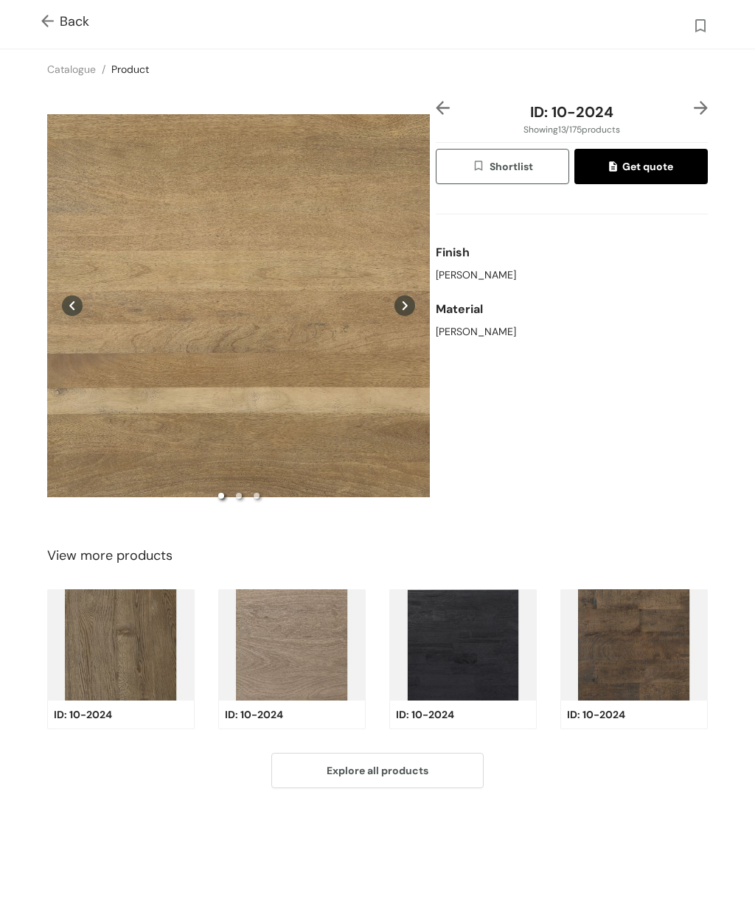
click at [51, 22] on img at bounding box center [50, 22] width 18 height 15
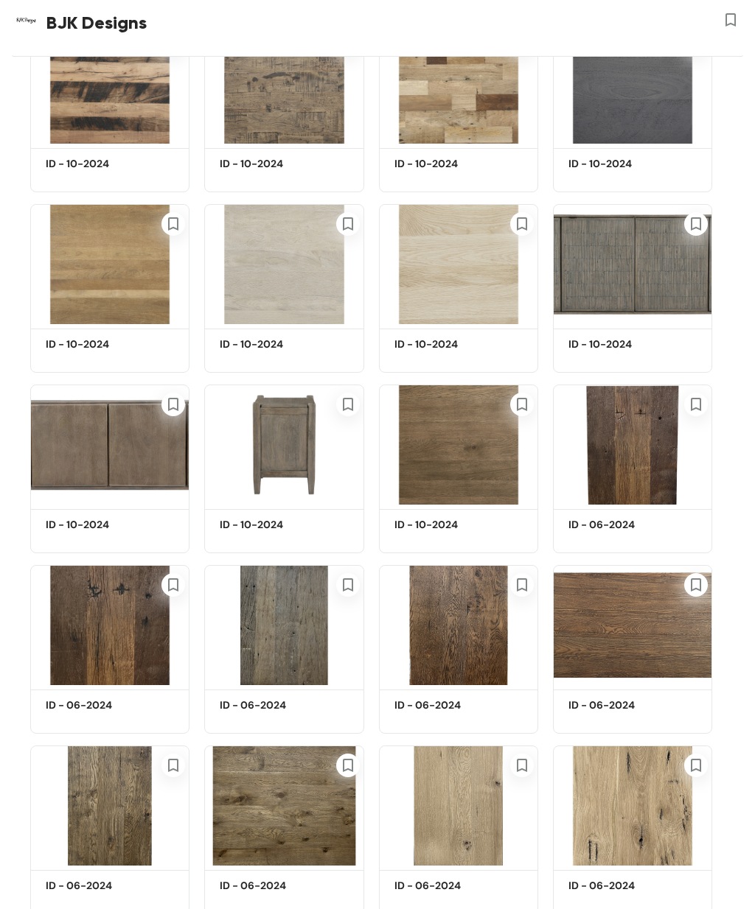
scroll to position [488, 0]
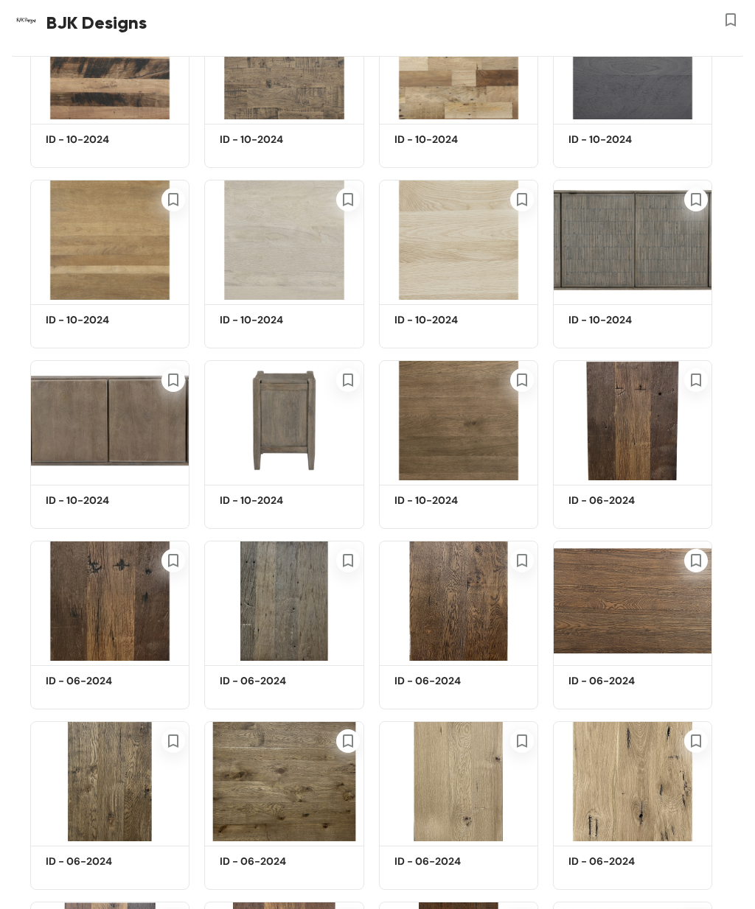
click at [91, 230] on img at bounding box center [109, 240] width 159 height 120
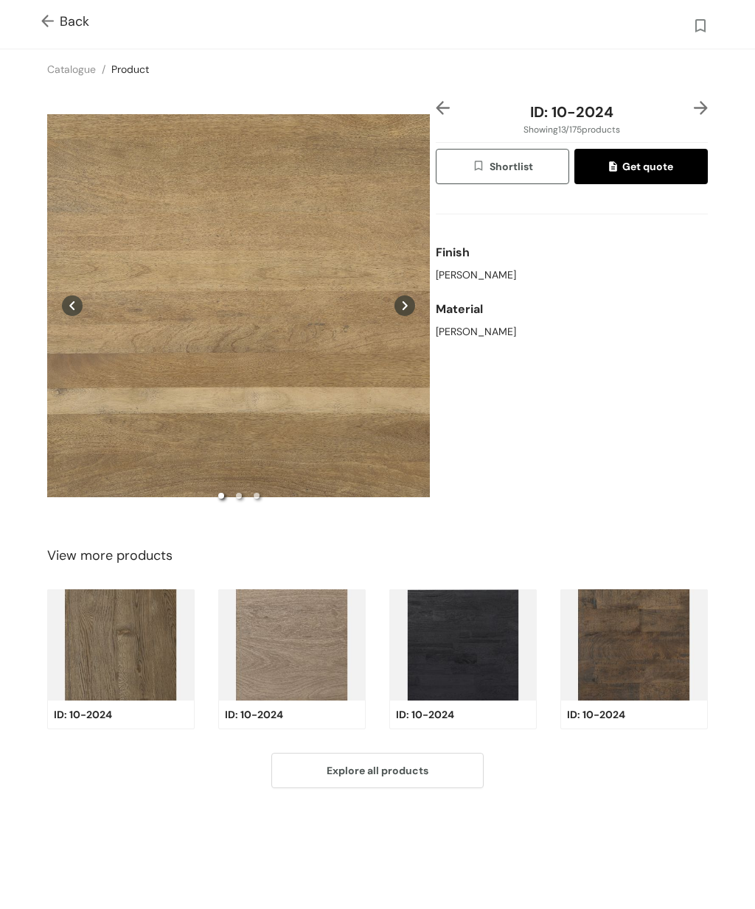
click at [43, 27] on img at bounding box center [50, 22] width 18 height 15
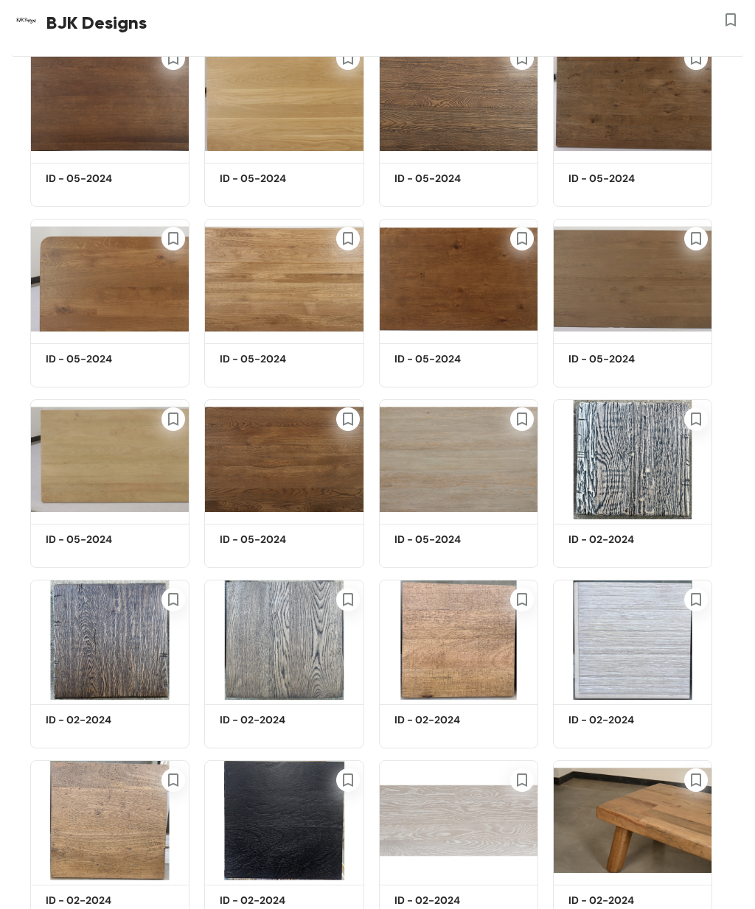
scroll to position [1539, 0]
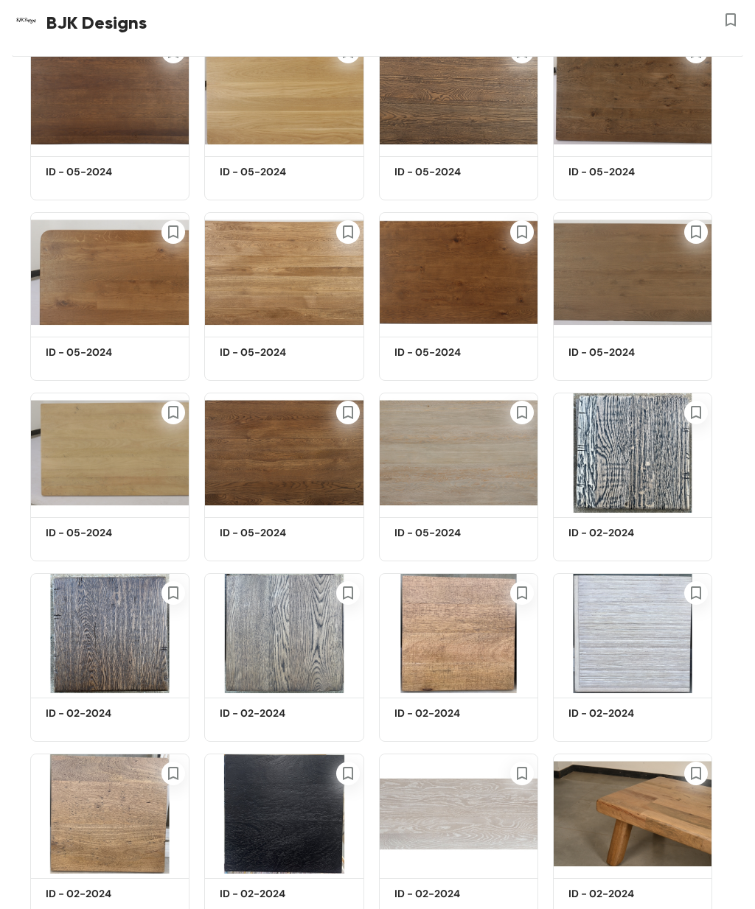
click at [111, 467] on img at bounding box center [109, 453] width 159 height 120
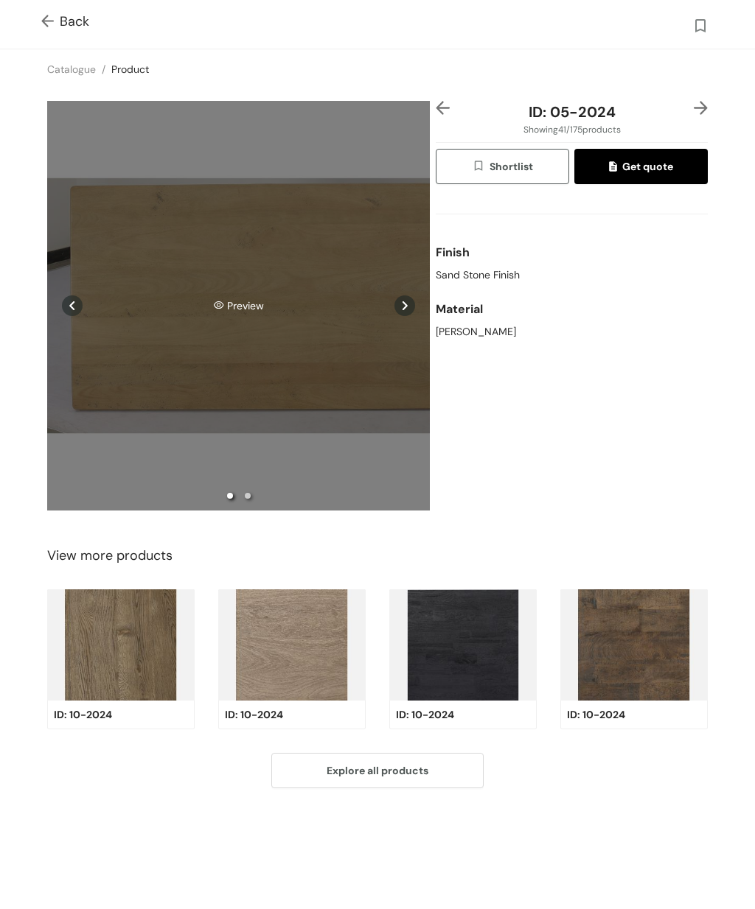
click at [297, 335] on div "Preview" at bounding box center [238, 305] width 382 height 409
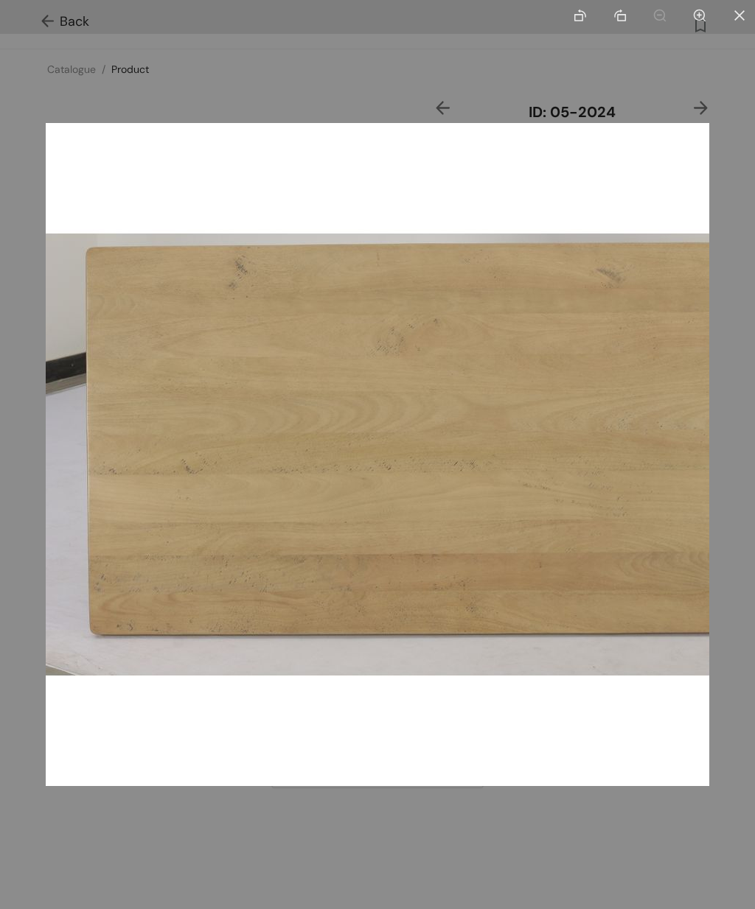
click at [281, 423] on img at bounding box center [377, 454] width 663 height 663
click at [290, 416] on img at bounding box center [377, 454] width 663 height 663
click at [534, 66] on div at bounding box center [377, 454] width 755 height 909
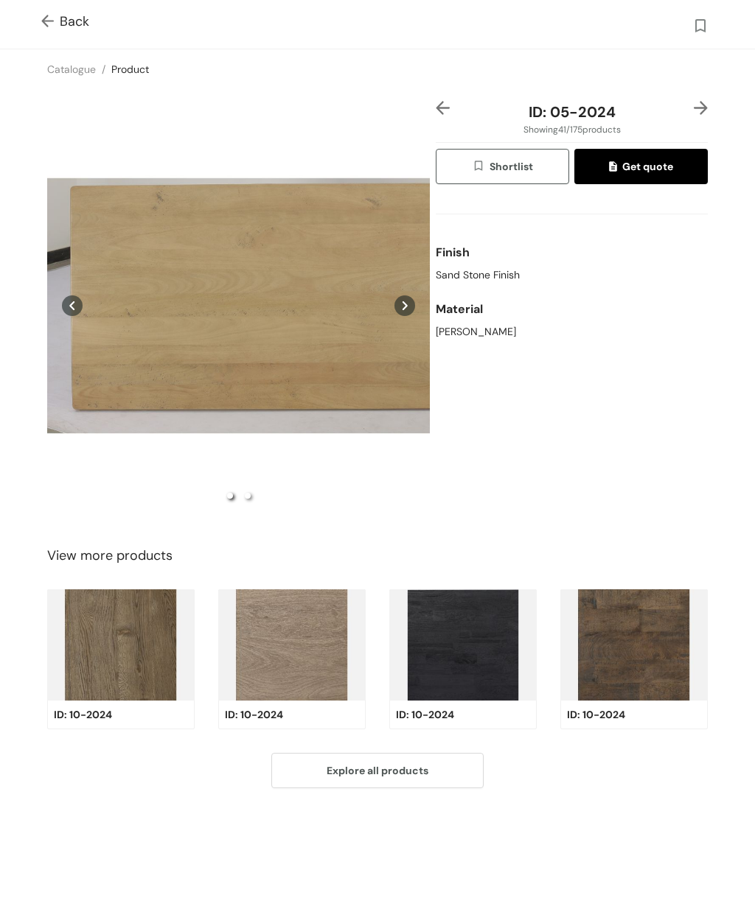
click at [57, 15] on img at bounding box center [50, 22] width 18 height 15
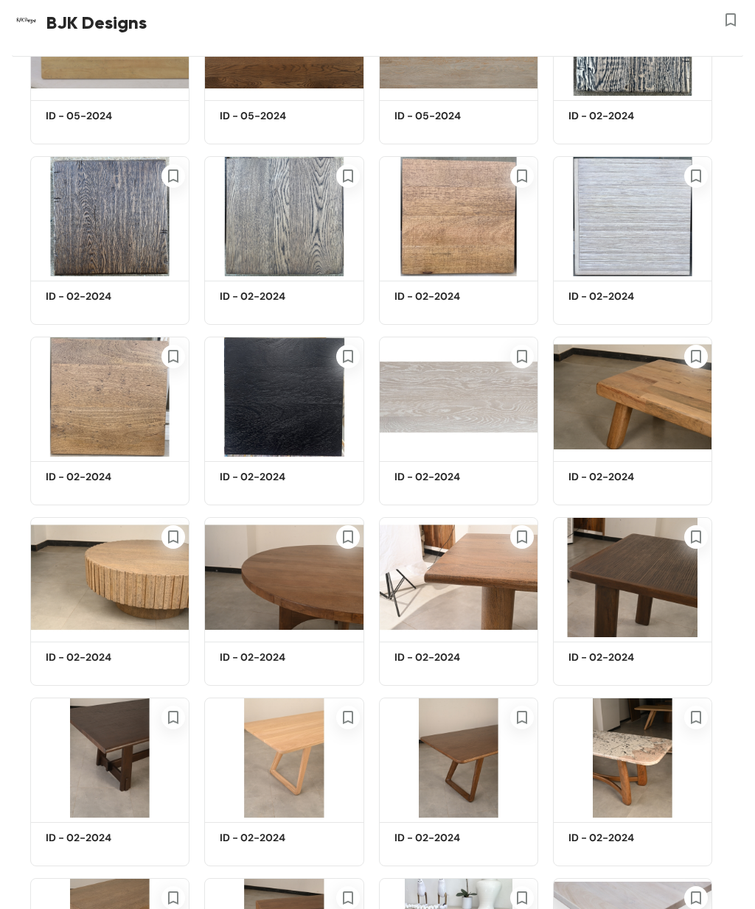
scroll to position [1957, 0]
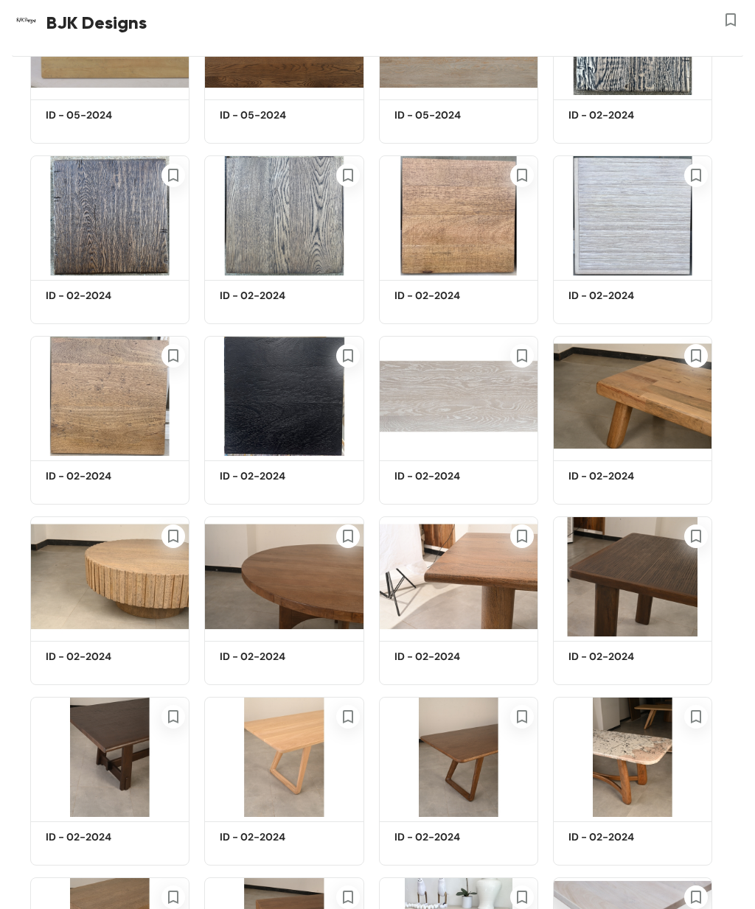
click at [96, 412] on img at bounding box center [109, 396] width 159 height 120
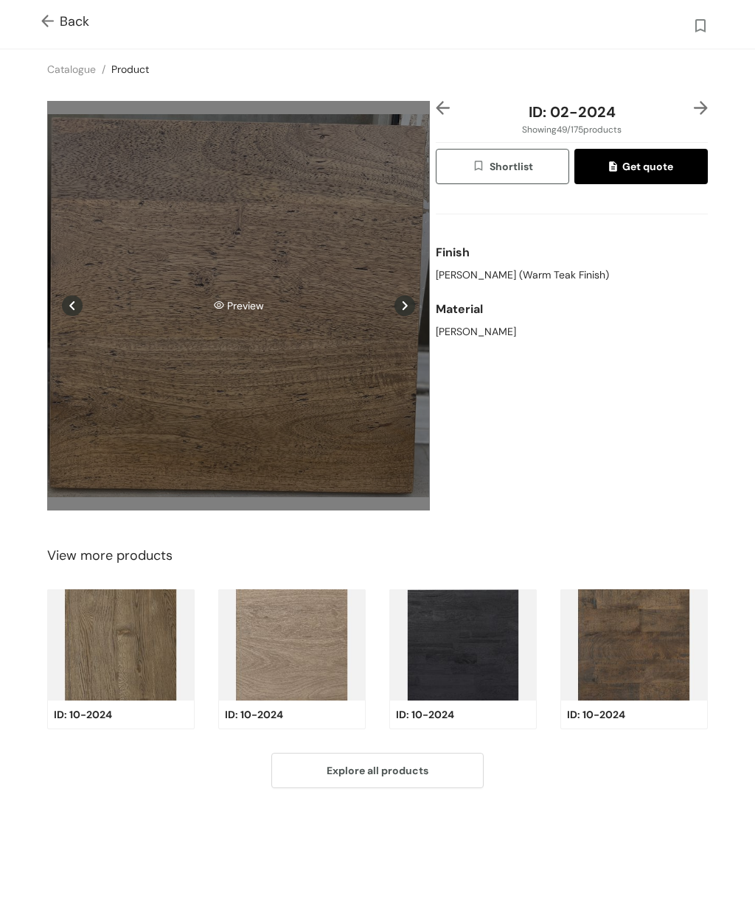
click at [282, 410] on div "Preview" at bounding box center [238, 305] width 382 height 409
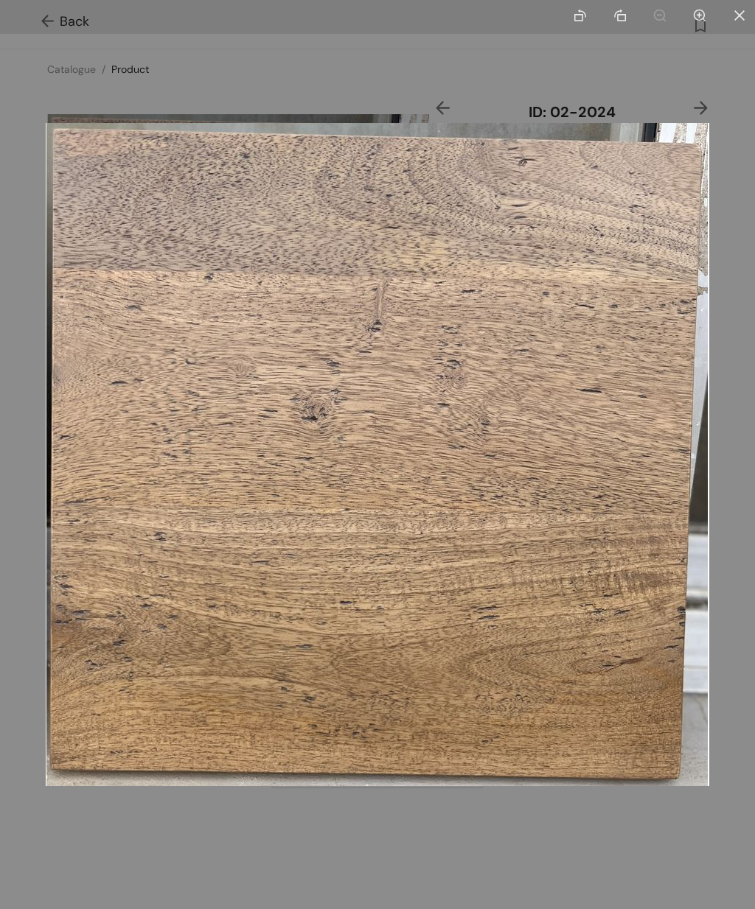
click at [590, 92] on div at bounding box center [377, 454] width 755 height 909
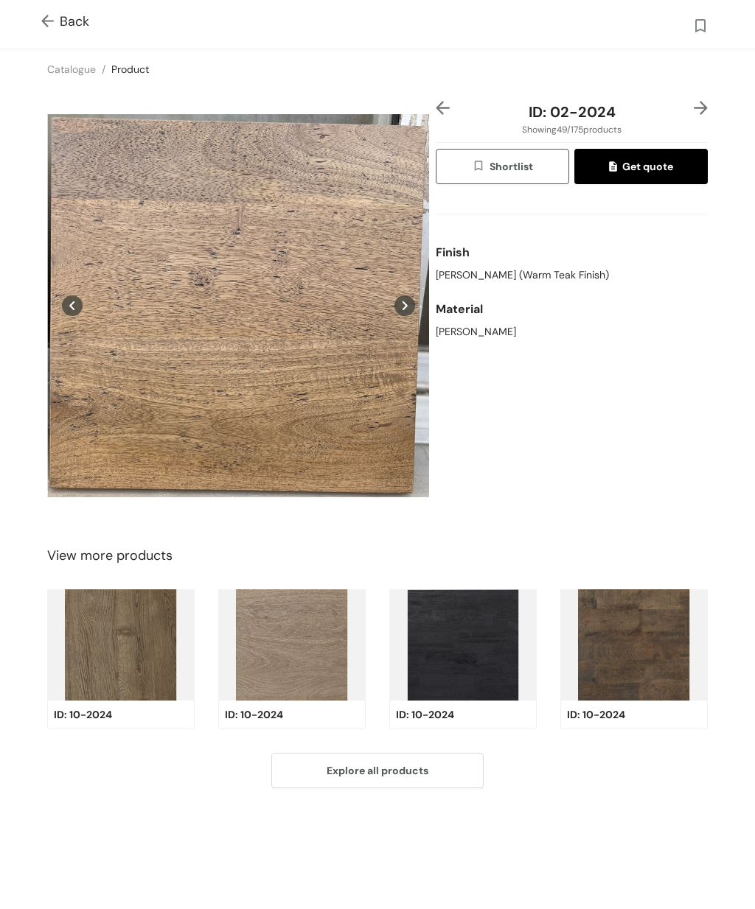
click at [41, 20] on img at bounding box center [50, 22] width 18 height 15
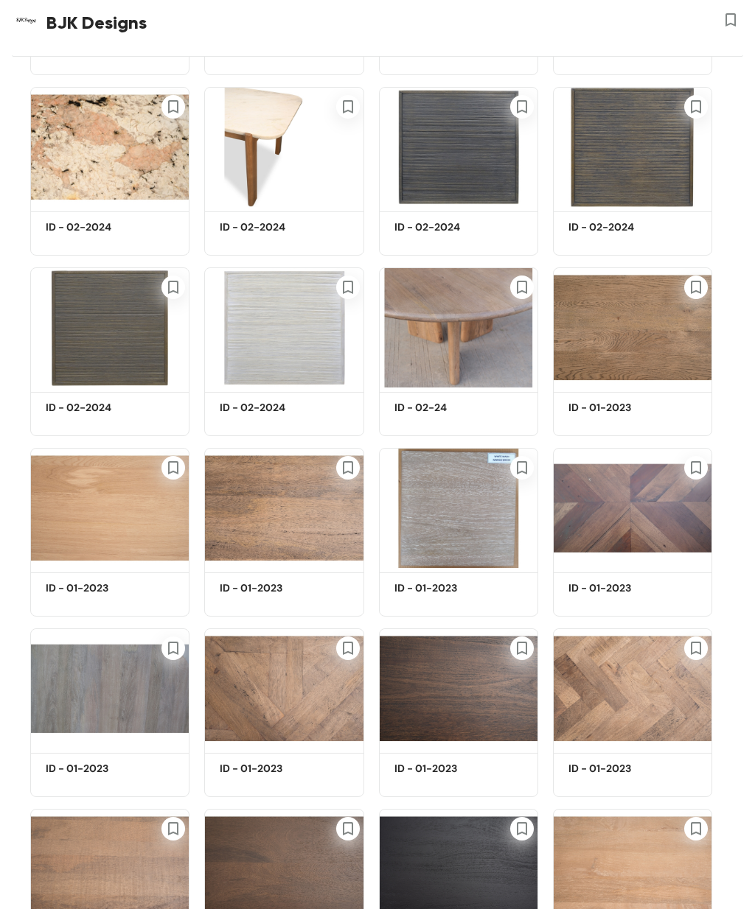
scroll to position [2929, 0]
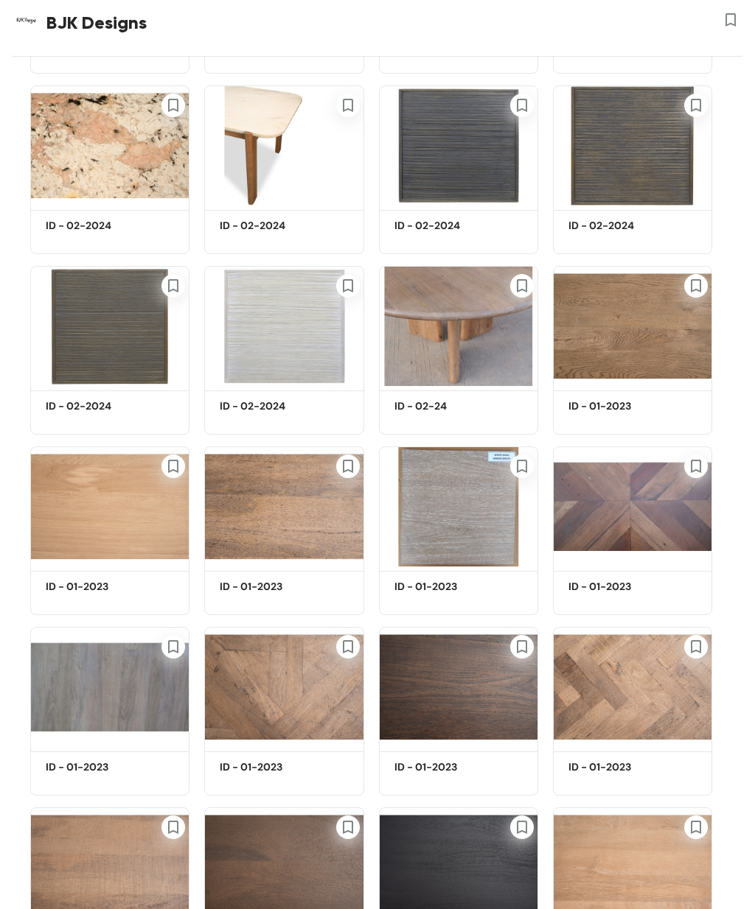
click at [287, 511] on img at bounding box center [283, 507] width 159 height 120
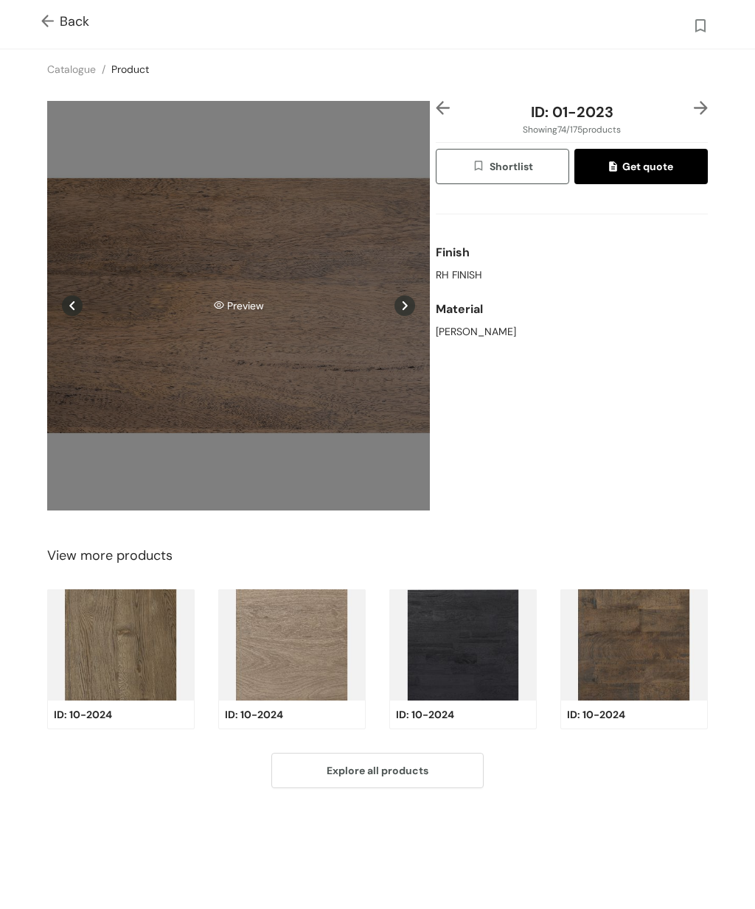
click at [189, 398] on div "Preview" at bounding box center [238, 305] width 382 height 409
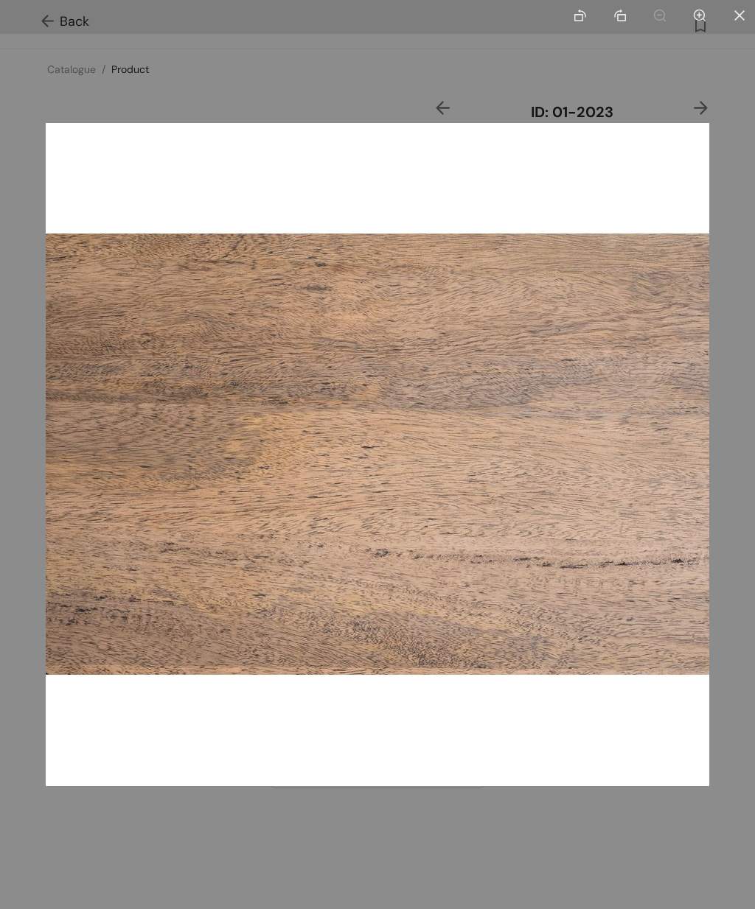
click at [678, 66] on div at bounding box center [377, 454] width 755 height 909
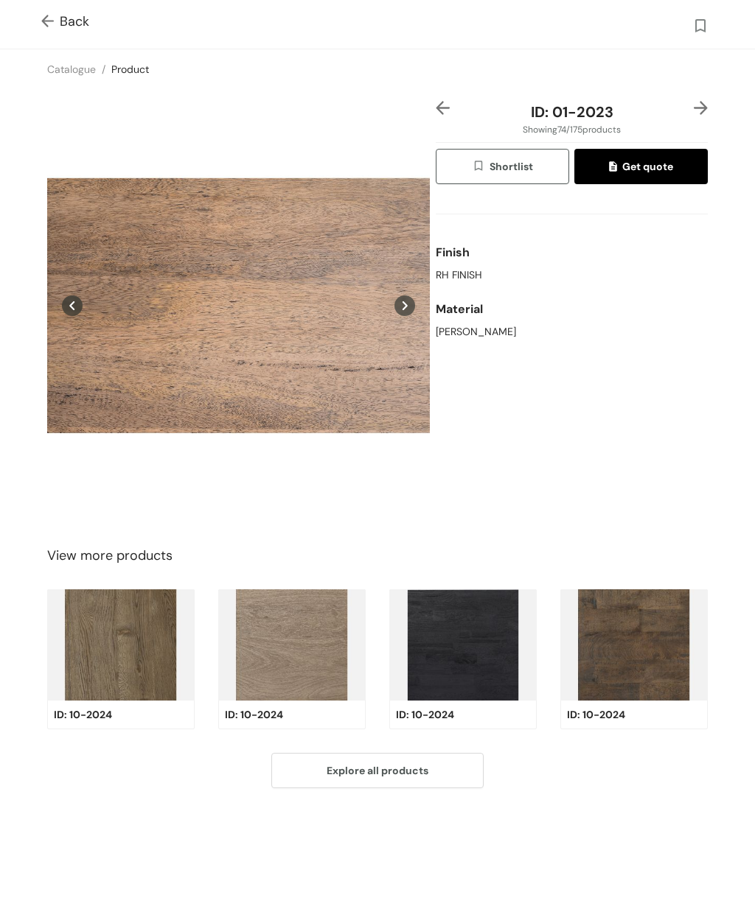
click at [55, 15] on img at bounding box center [50, 22] width 18 height 15
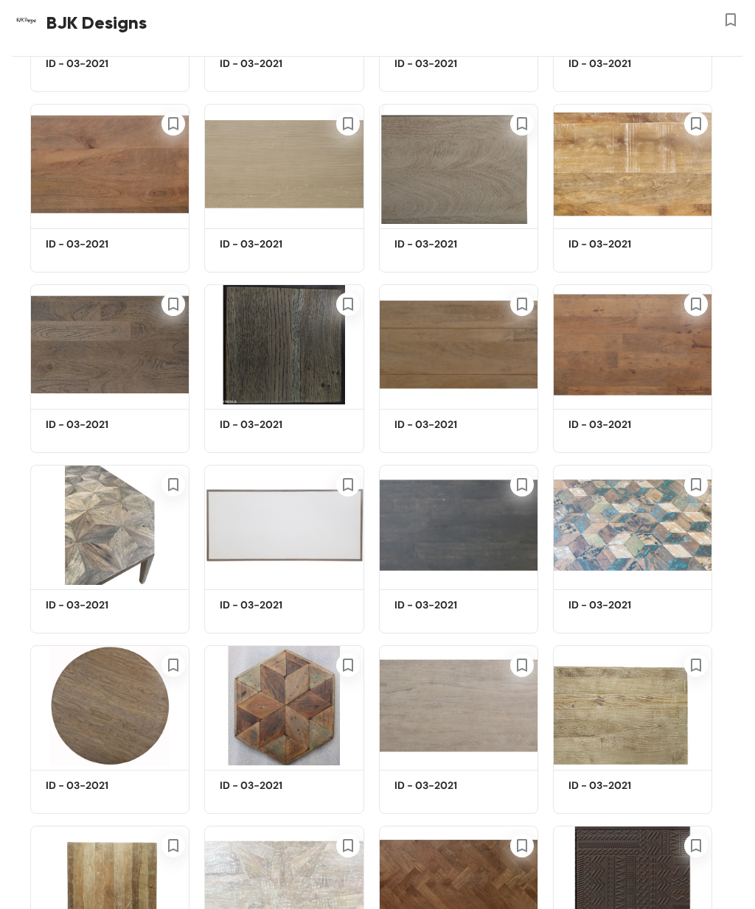
scroll to position [5780, 0]
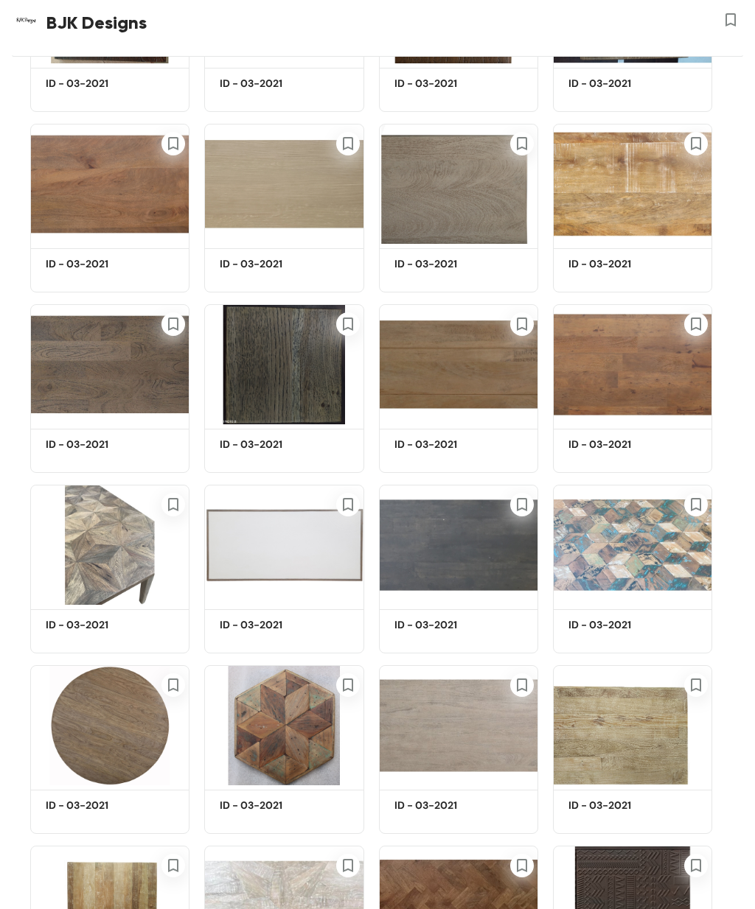
click at [626, 214] on img at bounding box center [632, 184] width 159 height 120
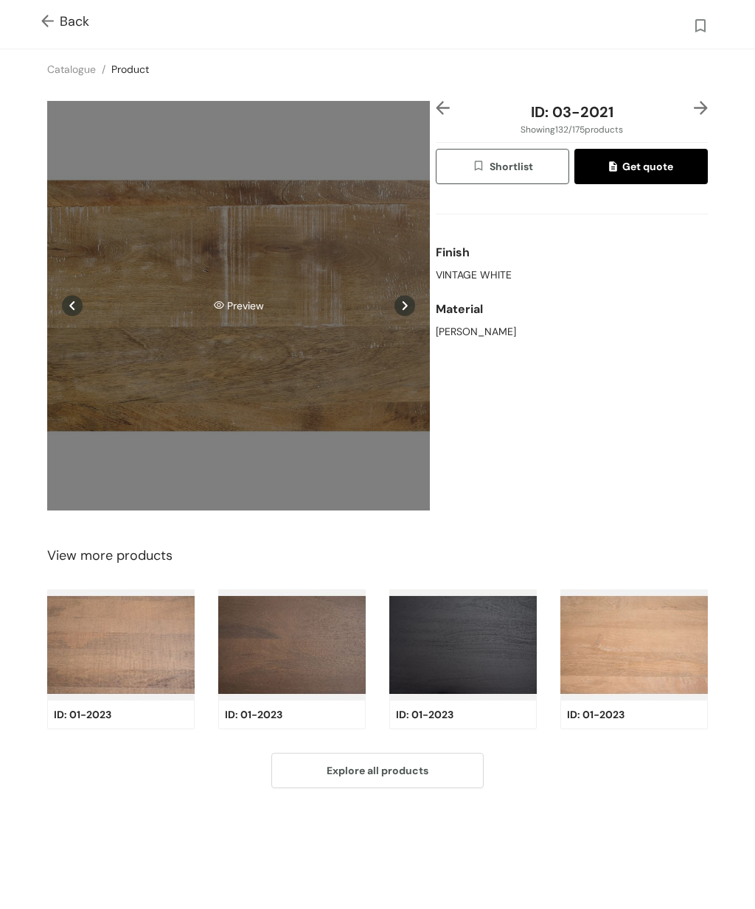
click at [293, 340] on div "Preview" at bounding box center [238, 305] width 382 height 409
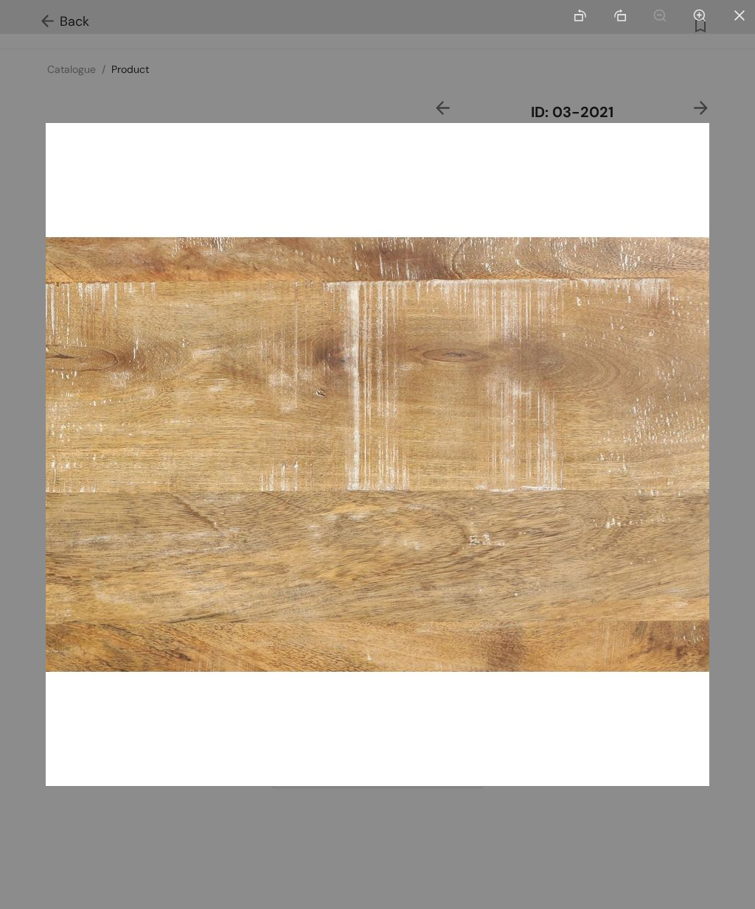
click at [618, 76] on div at bounding box center [377, 454] width 755 height 909
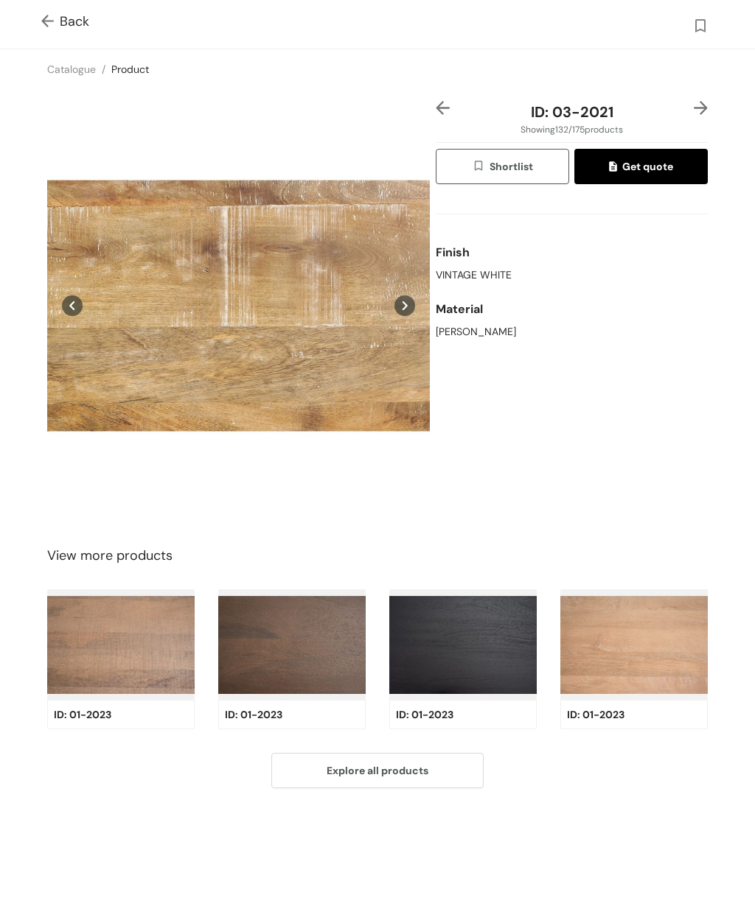
click at [46, 18] on img at bounding box center [50, 22] width 18 height 15
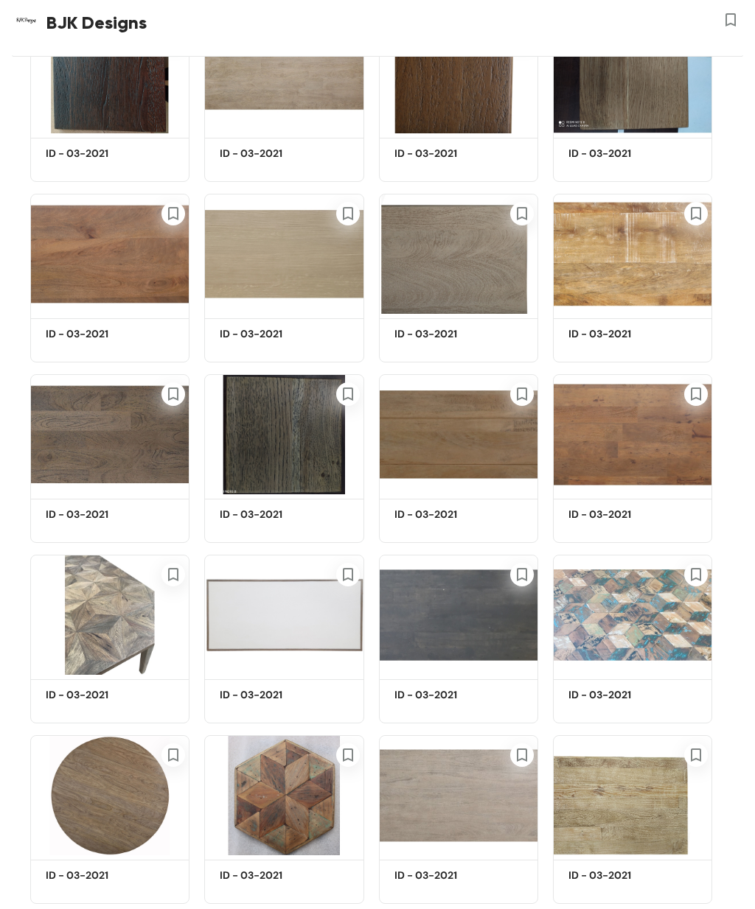
scroll to position [5716, 0]
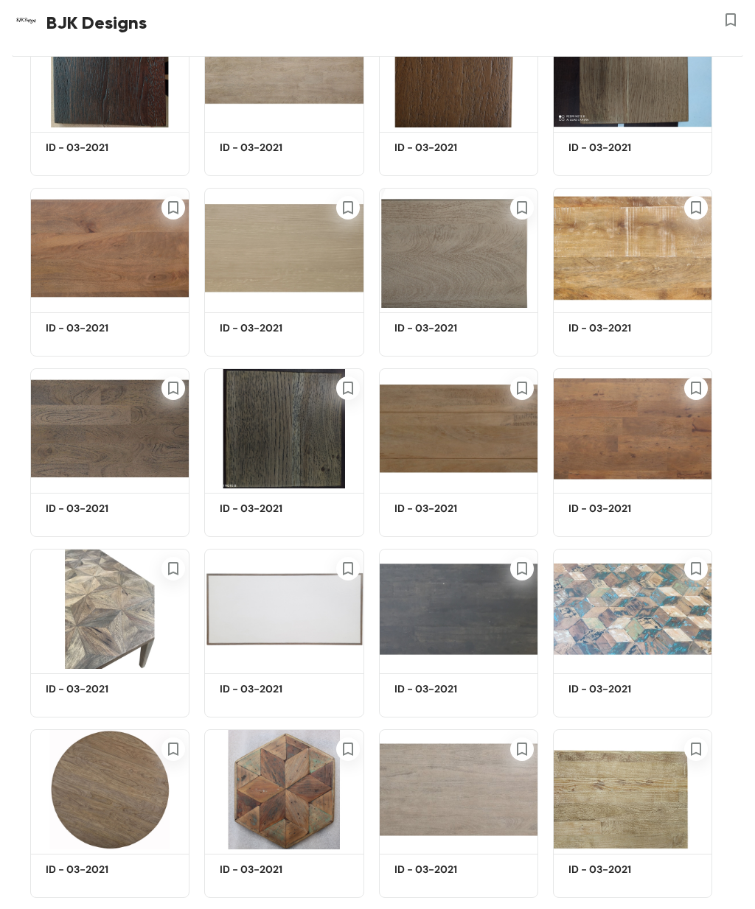
click at [641, 823] on img at bounding box center [632, 790] width 159 height 120
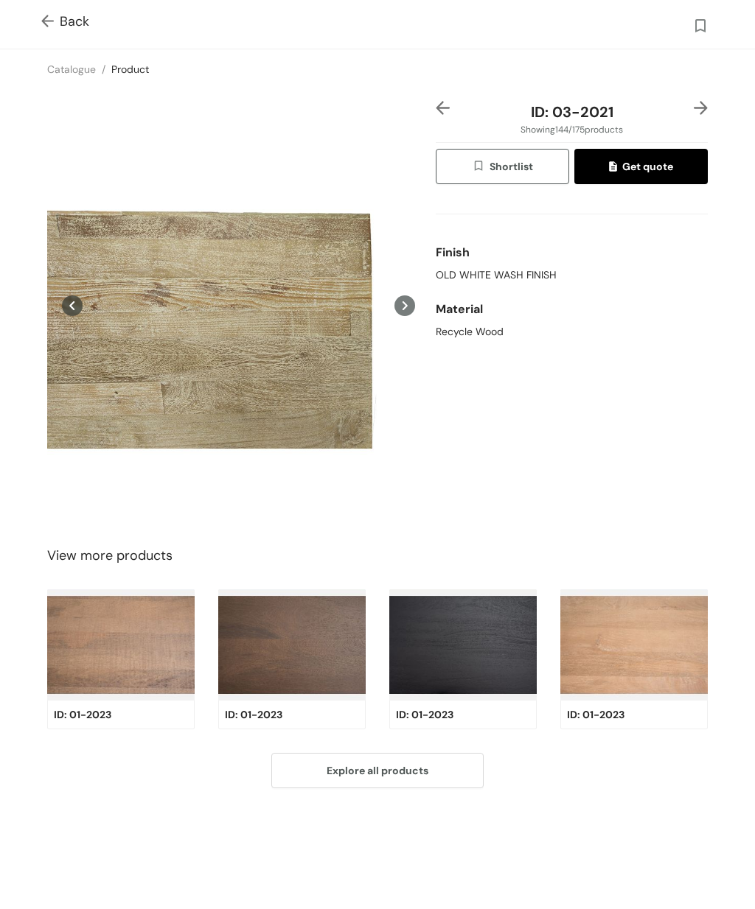
click at [667, 678] on img at bounding box center [633, 645] width 147 height 111
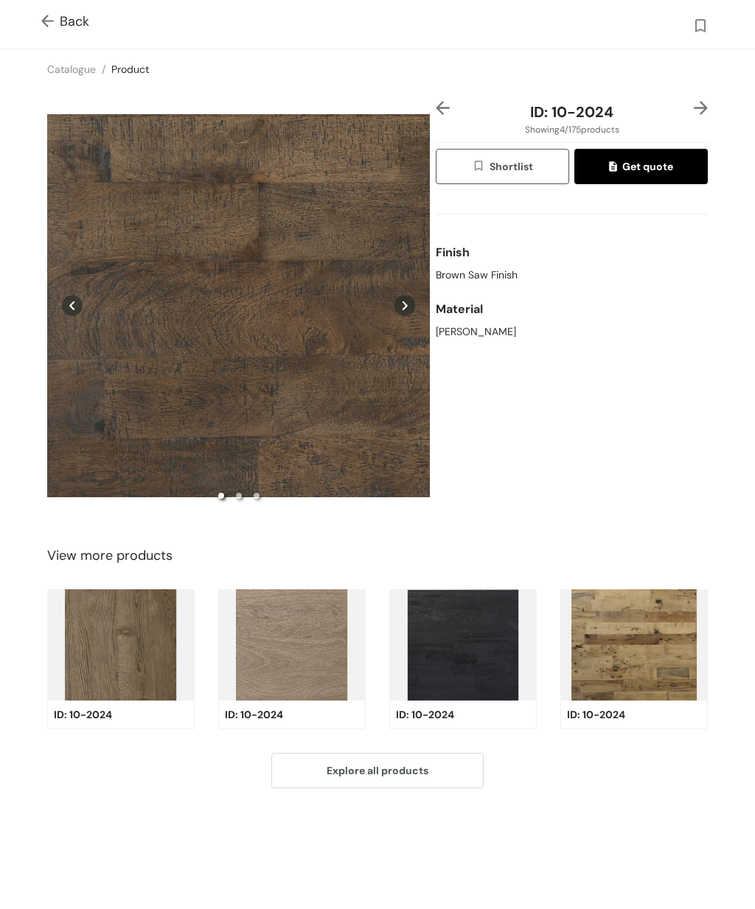
click at [41, 16] on img at bounding box center [50, 22] width 18 height 15
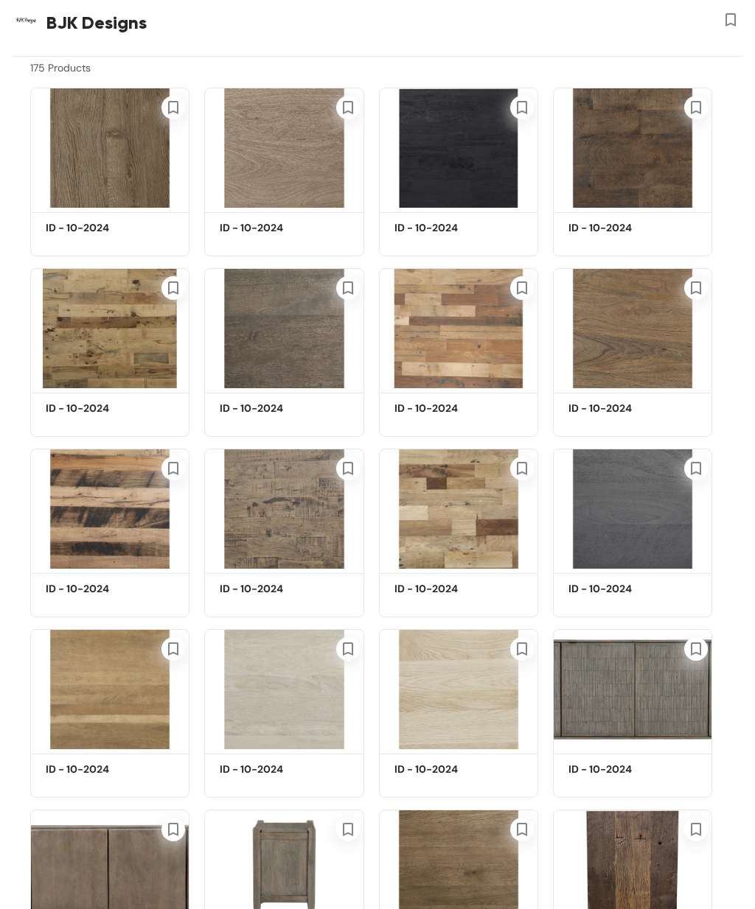
scroll to position [120, 0]
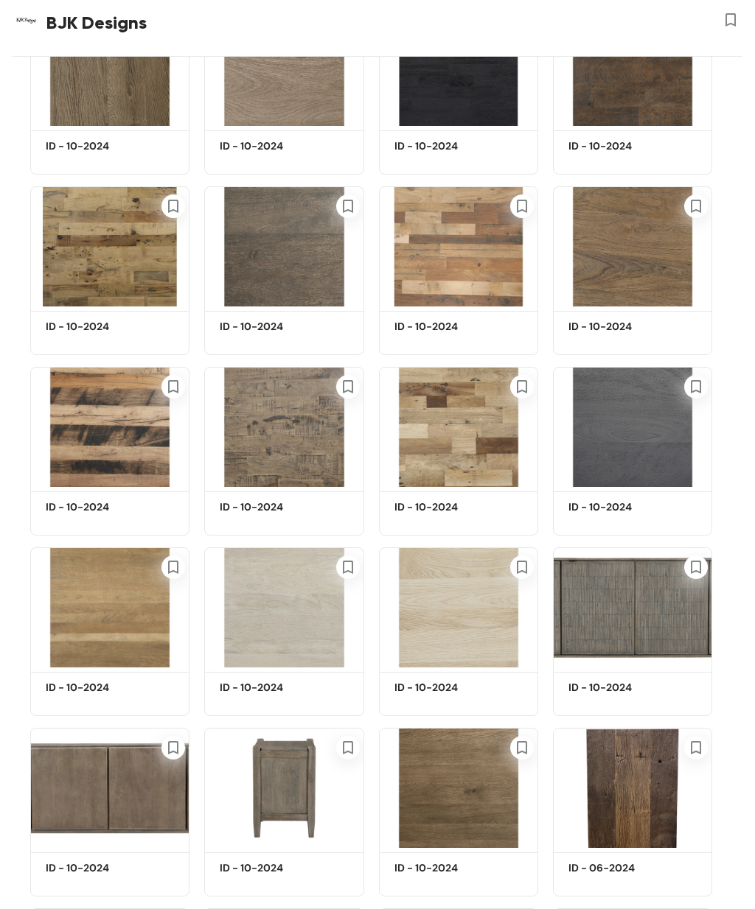
click at [101, 622] on img at bounding box center [109, 608] width 159 height 120
